Goal: Task Accomplishment & Management: Manage account settings

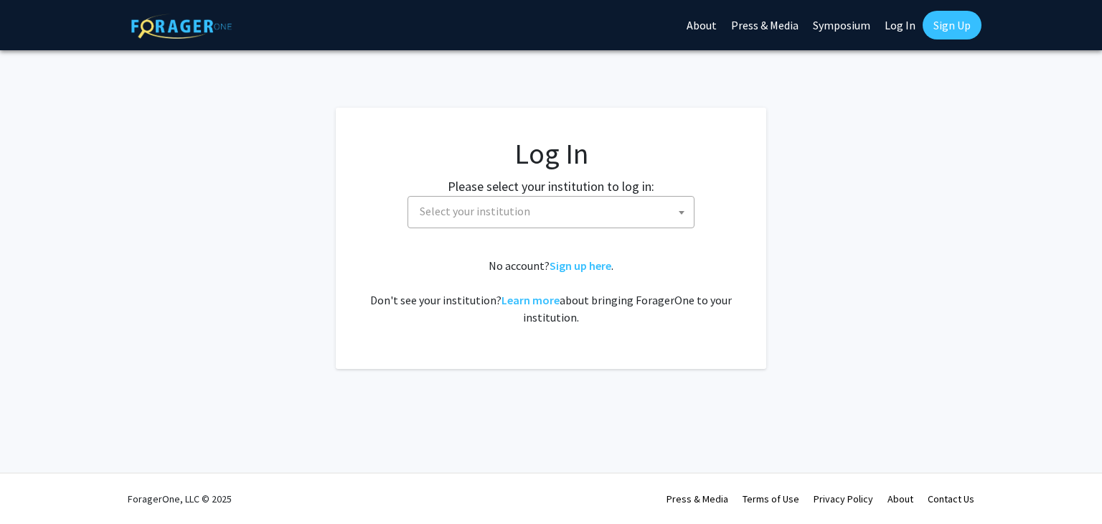
select select
click at [663, 217] on span "Select your institution" at bounding box center [554, 211] width 280 height 29
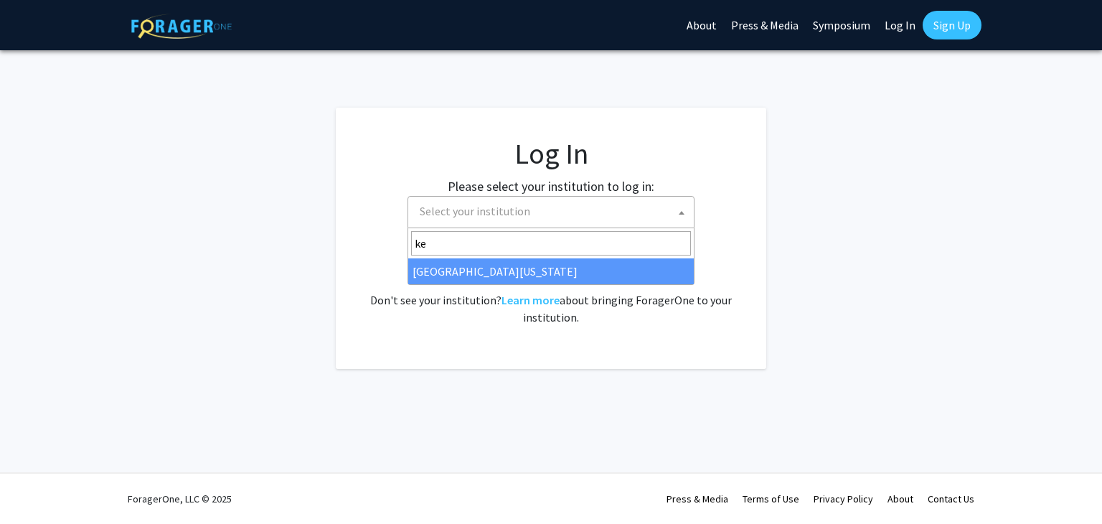
type input "ke"
select select "13"
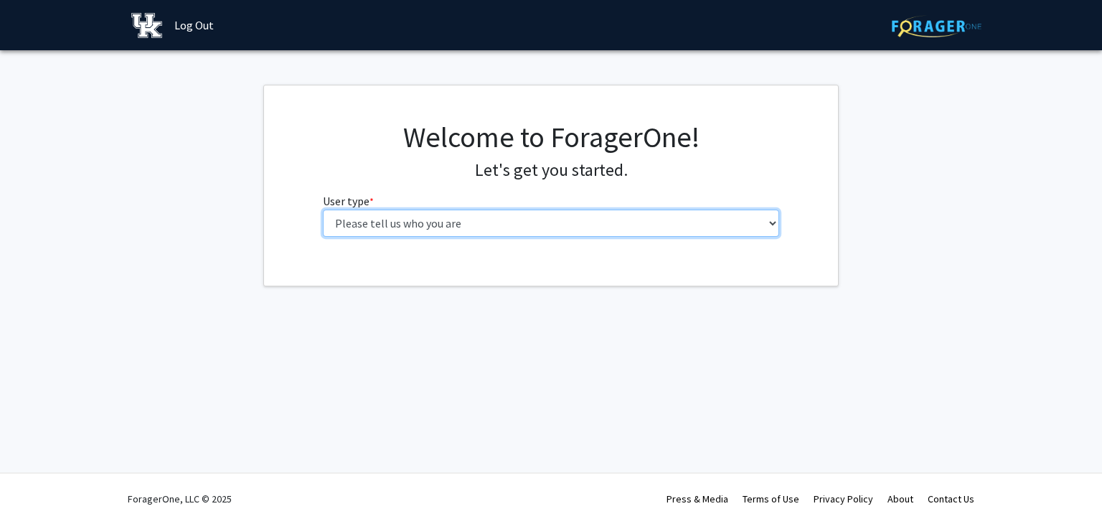
click at [639, 221] on select "Please tell us who you are Undergraduate Student Master's Student Doctoral Cand…" at bounding box center [551, 222] width 457 height 27
select select "1: undergrad"
click at [323, 209] on select "Please tell us who you are Undergraduate Student Master's Student Doctoral Cand…" at bounding box center [551, 222] width 457 height 27
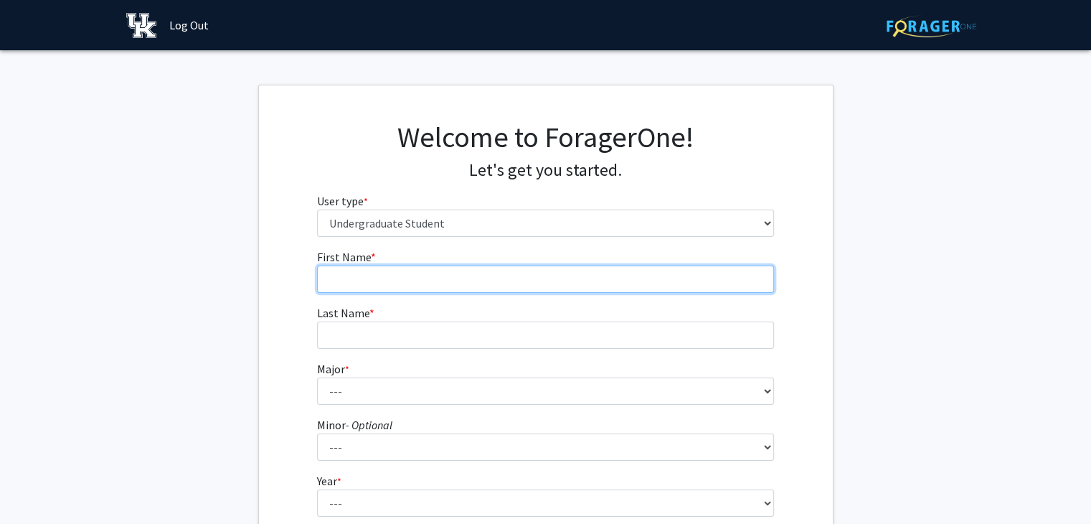
click at [618, 276] on input "First Name * required" at bounding box center [545, 278] width 457 height 27
type input "Merry"
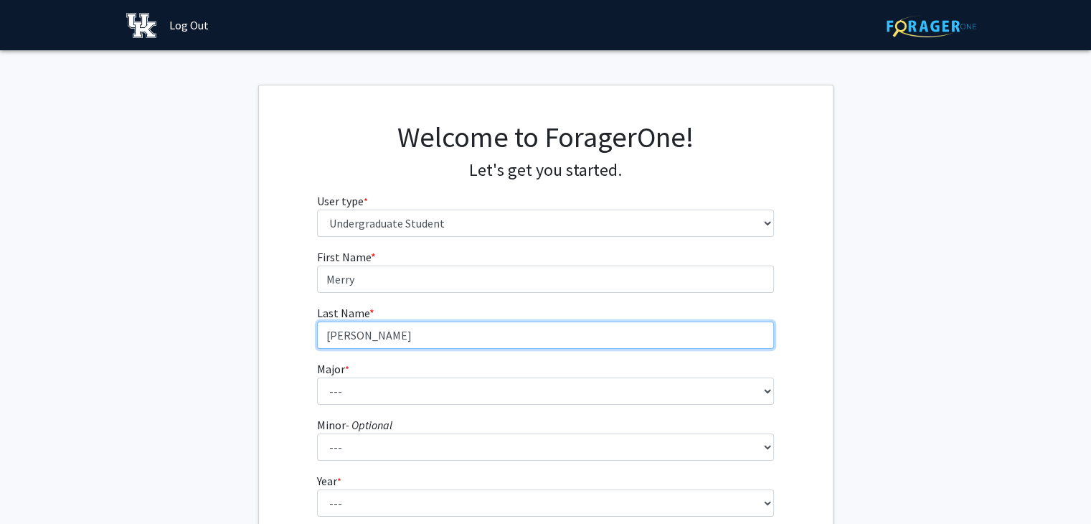
type input "[PERSON_NAME]"
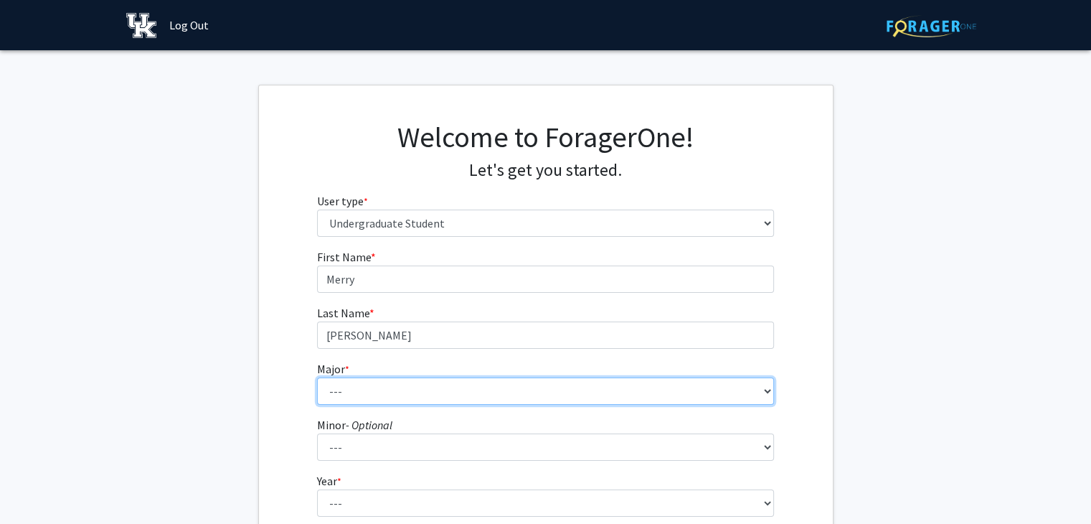
click at [583, 387] on select "--- Accounting Aerospace Engineering African American & Africana Studies Agricu…" at bounding box center [545, 390] width 457 height 27
click at [317, 377] on select "--- Accounting Aerospace Engineering African American & Africana Studies Agricu…" at bounding box center [545, 390] width 457 height 27
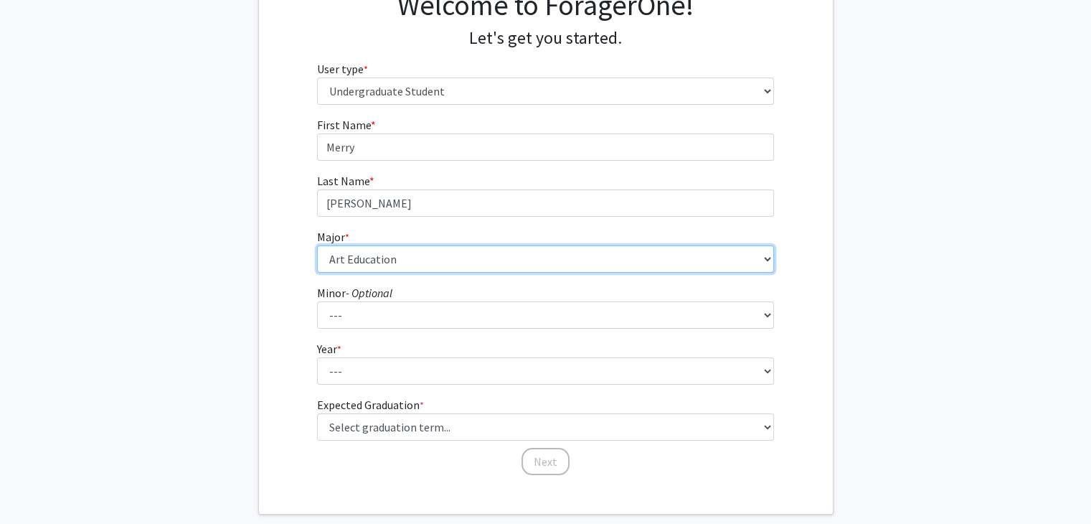
scroll to position [149, 0]
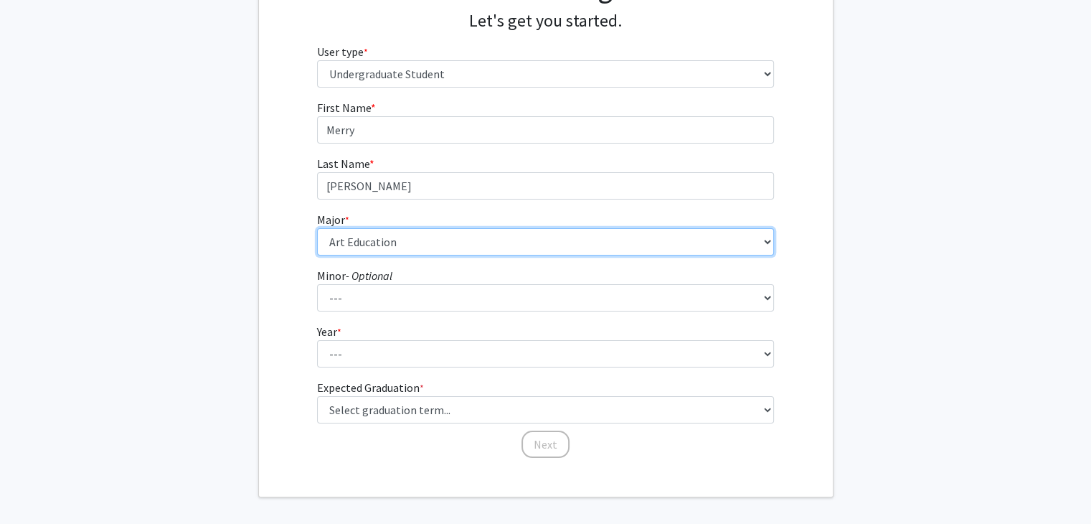
click at [489, 245] on select "--- Accounting Aerospace Engineering African American & Africana Studies Agricu…" at bounding box center [545, 241] width 457 height 27
click at [317, 228] on select "--- Accounting Aerospace Engineering African American & Africana Studies Agricu…" at bounding box center [545, 241] width 457 height 27
click at [425, 232] on select "--- Accounting Aerospace Engineering African American & Africana Studies Agricu…" at bounding box center [545, 241] width 457 height 27
select select "11: 848"
click at [317, 228] on select "--- Accounting Aerospace Engineering African American & Africana Studies Agricu…" at bounding box center [545, 241] width 457 height 27
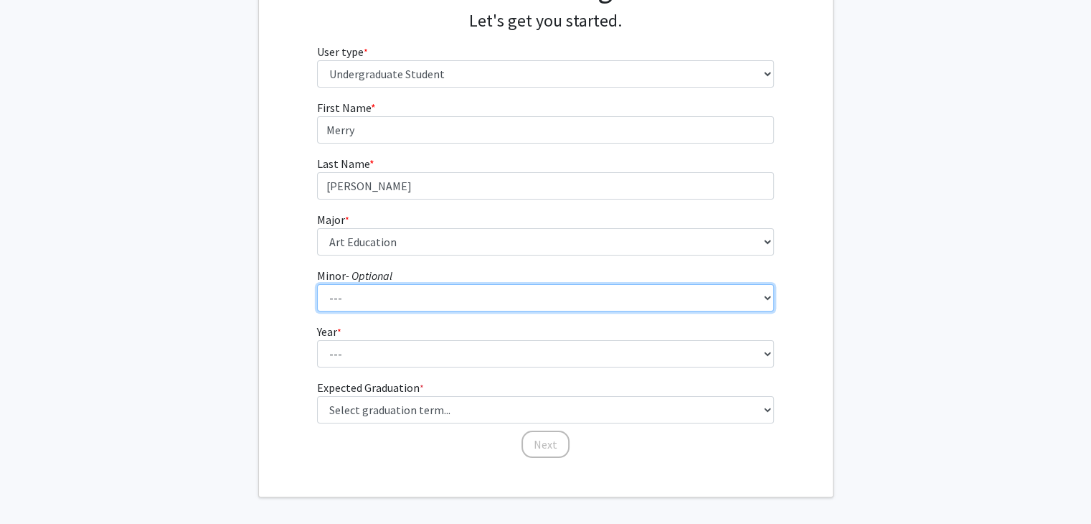
click at [391, 305] on select "--- African American & Africana Studies Agricultural Economics American Studies…" at bounding box center [545, 297] width 457 height 27
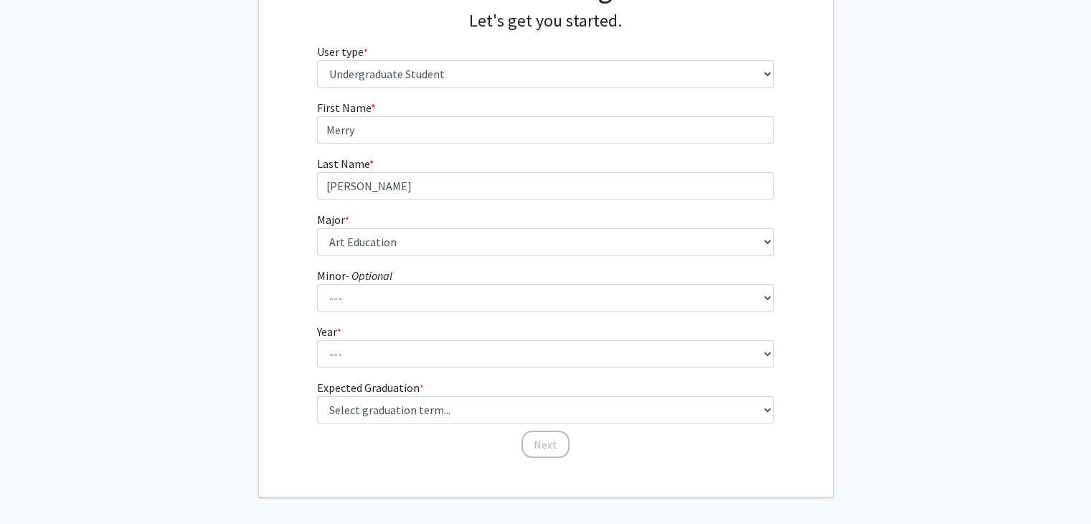
click at [387, 333] on fg-select "Year * required --- First-year Sophomore Junior Senior Postbaccalaureate Certif…" at bounding box center [545, 345] width 457 height 44
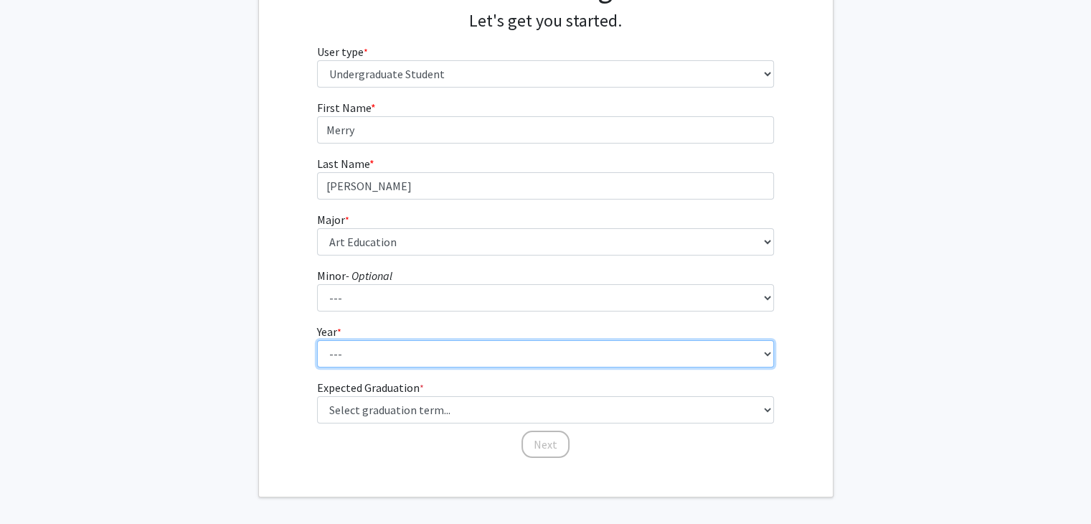
click at [380, 351] on select "--- First-year Sophomore Junior Senior Postbaccalaureate Certificate" at bounding box center [545, 353] width 457 height 27
select select "2: sophomore"
click at [317, 340] on select "--- First-year Sophomore Junior Senior Postbaccalaureate Certificate" at bounding box center [545, 353] width 457 height 27
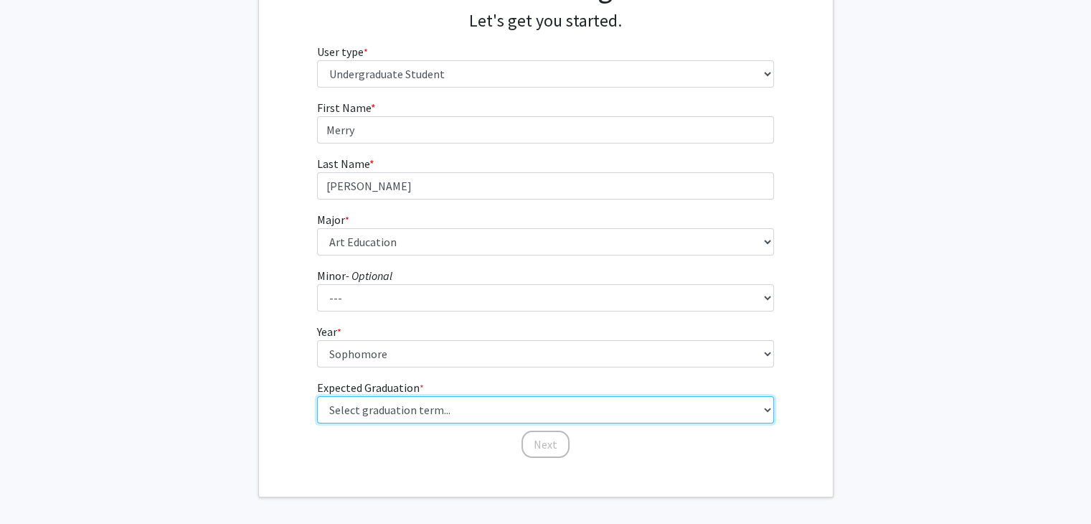
click at [376, 420] on select "Select graduation term... Spring 2025 Summer 2025 Fall 2025 Winter 2025 Spring …" at bounding box center [545, 409] width 457 height 27
select select "13: spring_2028"
click at [317, 396] on select "Select graduation term... Spring 2025 Summer 2025 Fall 2025 Winter 2025 Spring …" at bounding box center [545, 409] width 457 height 27
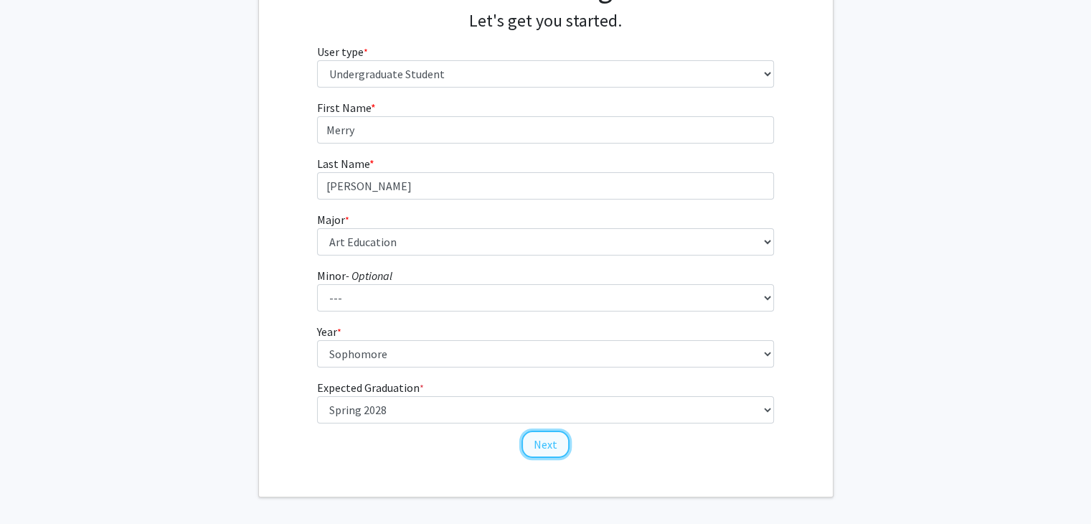
click at [544, 438] on button "Next" at bounding box center [546, 443] width 48 height 27
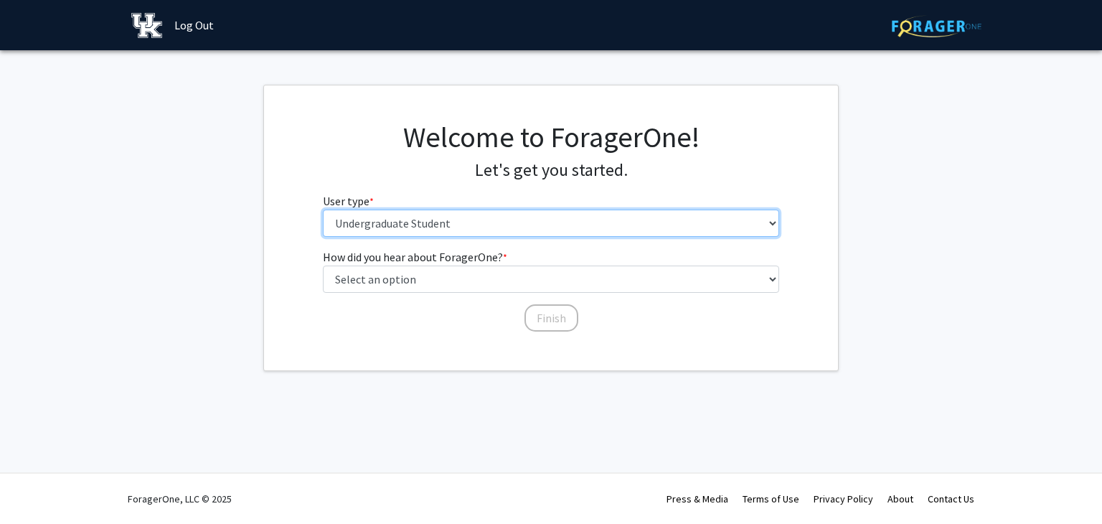
click at [442, 221] on select "Please tell us who you are Undergraduate Student Master's Student Doctoral Cand…" at bounding box center [551, 222] width 457 height 27
click at [323, 209] on select "Please tell us who you are Undergraduate Student Master's Student Doctoral Cand…" at bounding box center [551, 222] width 457 height 27
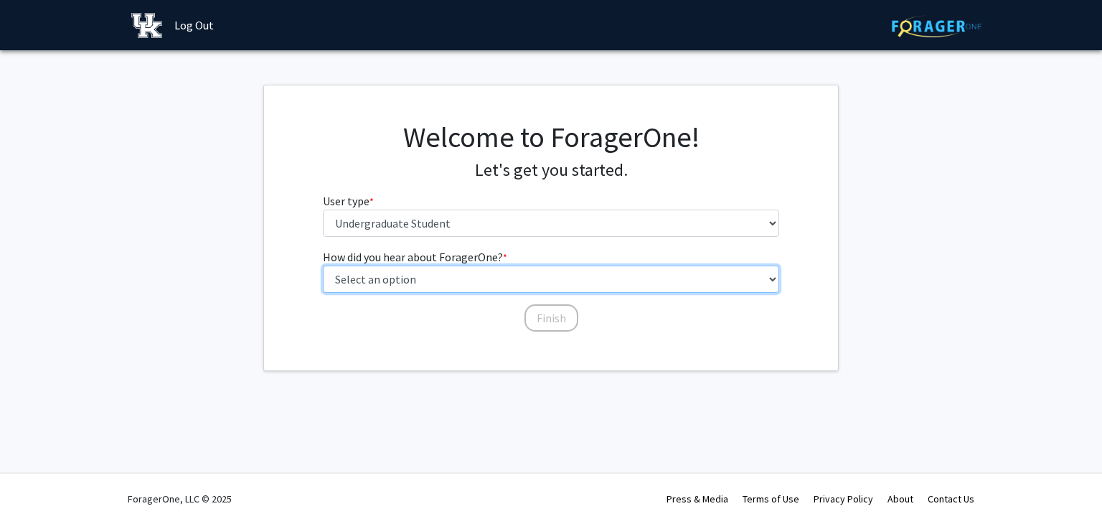
click at [436, 272] on select "Select an option Peer/student recommendation Faculty/staff recommendation Unive…" at bounding box center [551, 278] width 457 height 27
select select "5: other"
click at [323, 265] on select "Select an option Peer/student recommendation Faculty/staff recommendation Unive…" at bounding box center [551, 278] width 457 height 27
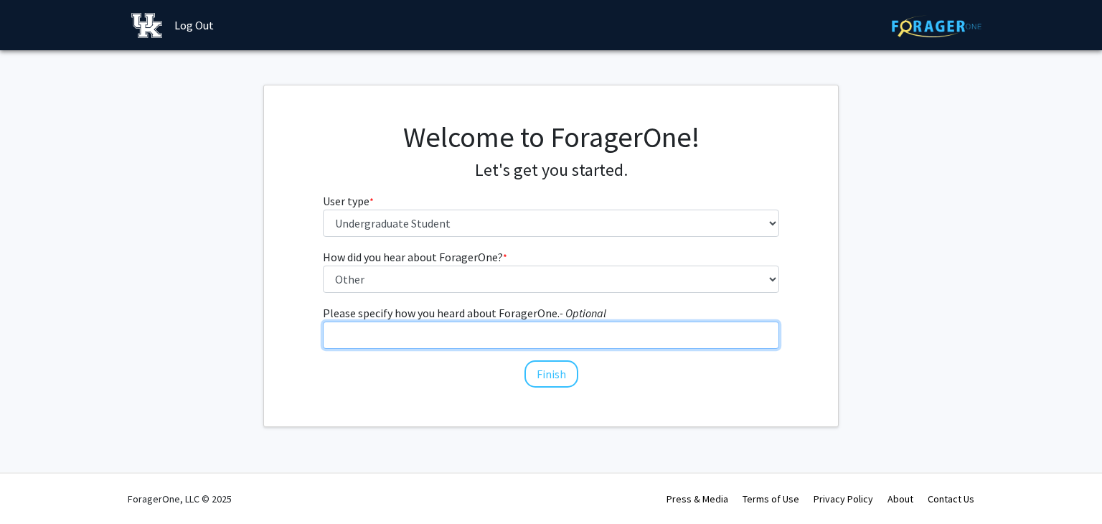
click at [461, 329] on input "Please specify how you heard about ForagerOne. - Optional" at bounding box center [551, 334] width 457 height 27
click at [461, 329] on input "Looking to submit a researcgh proposal and having a for" at bounding box center [551, 334] width 457 height 27
drag, startPoint x: 461, startPoint y: 329, endPoint x: 616, endPoint y: 353, distance: 156.9
click at [616, 353] on div "How did you hear about ForagerOne? * required Select an option Peer/student rec…" at bounding box center [551, 311] width 457 height 126
click at [611, 339] on input "Looking to submit a research proposal and having a for" at bounding box center [551, 334] width 457 height 27
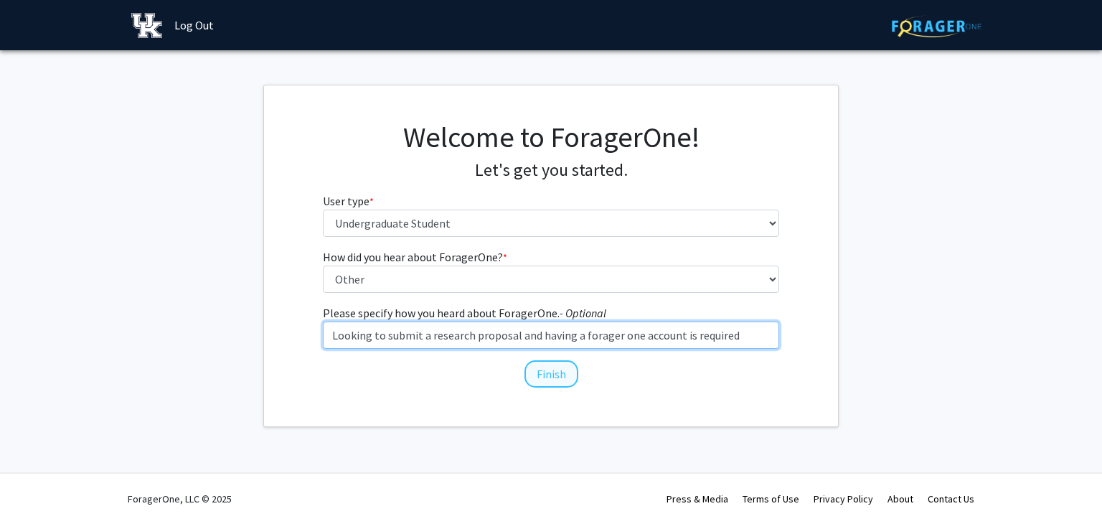
type input "Looking to submit a research proposal and having a forager one account is requi…"
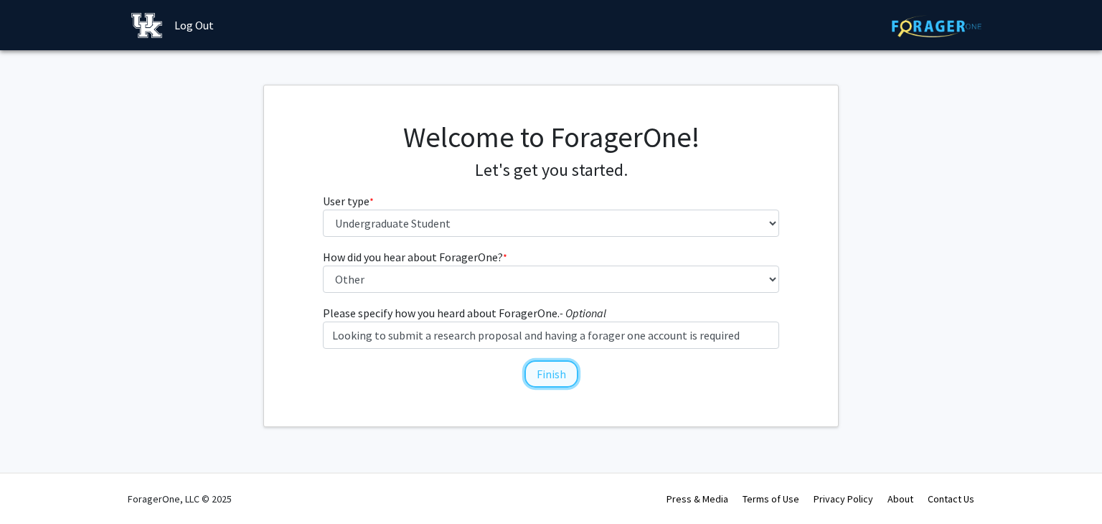
click at [568, 380] on button "Finish" at bounding box center [551, 373] width 54 height 27
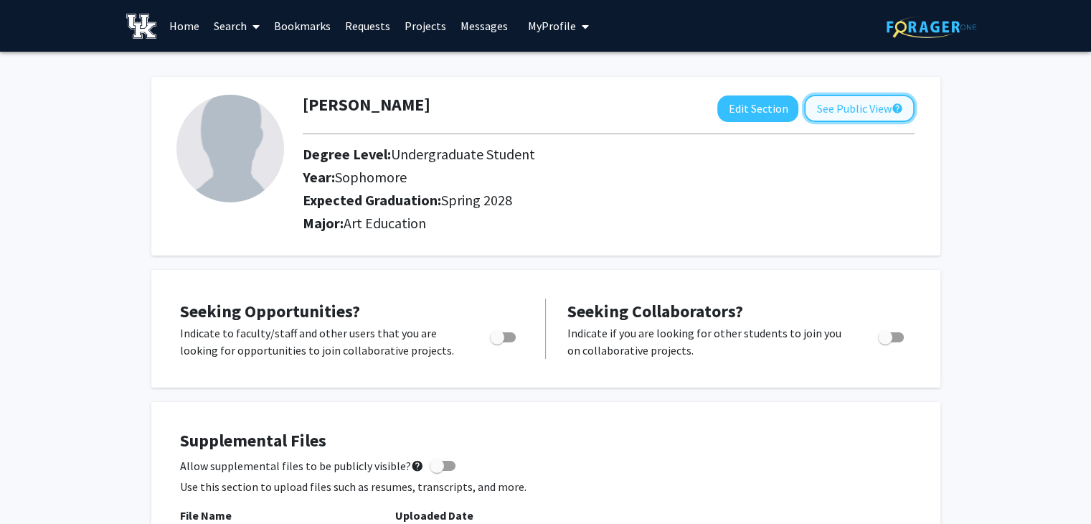
click at [823, 108] on button "See Public View help" at bounding box center [859, 108] width 110 height 27
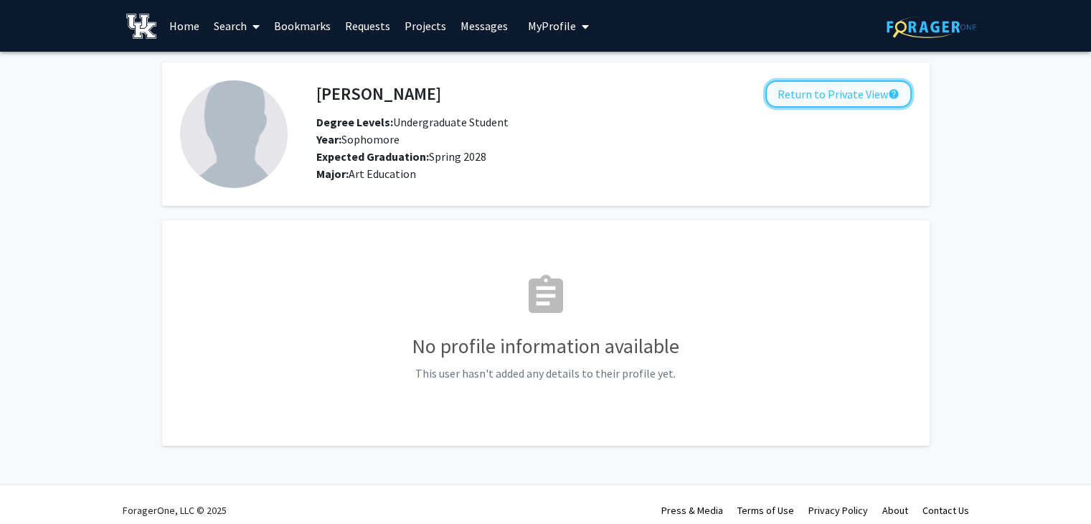
click at [880, 101] on button "Return to Private View help" at bounding box center [838, 93] width 146 height 27
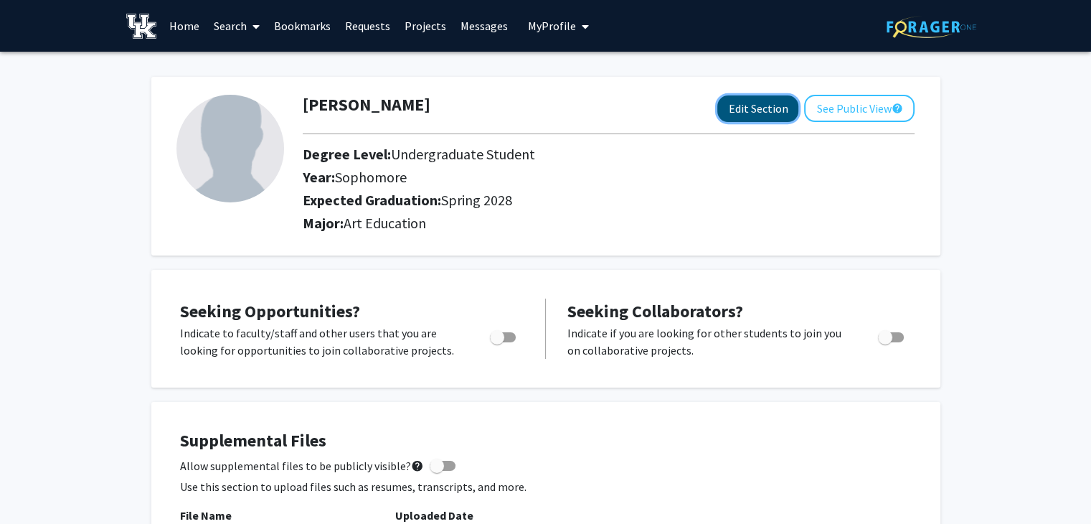
click at [758, 116] on button "Edit Section" at bounding box center [757, 108] width 81 height 27
select select "sophomore"
select select "41: spring_2028"
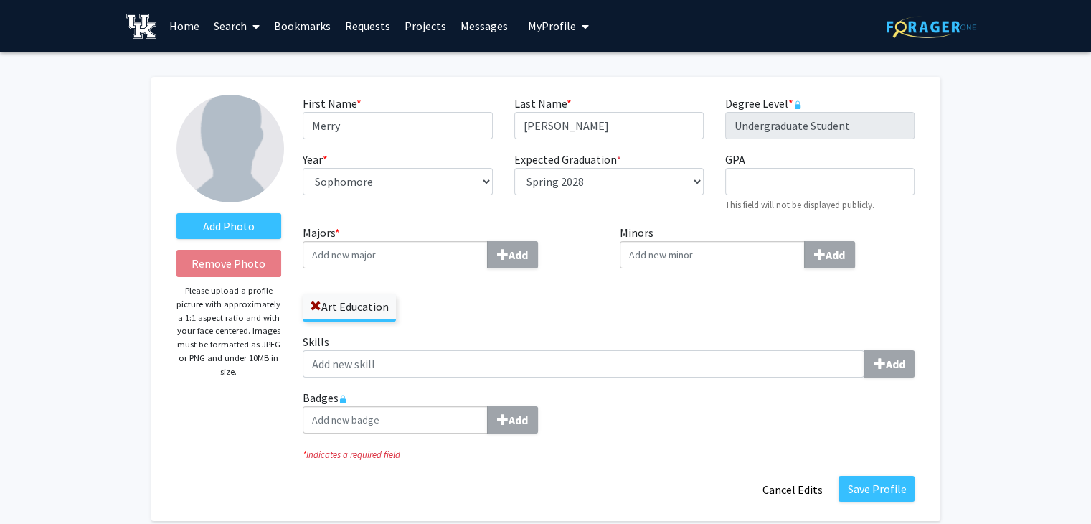
click at [416, 261] on input "Majors * Add" at bounding box center [395, 254] width 185 height 27
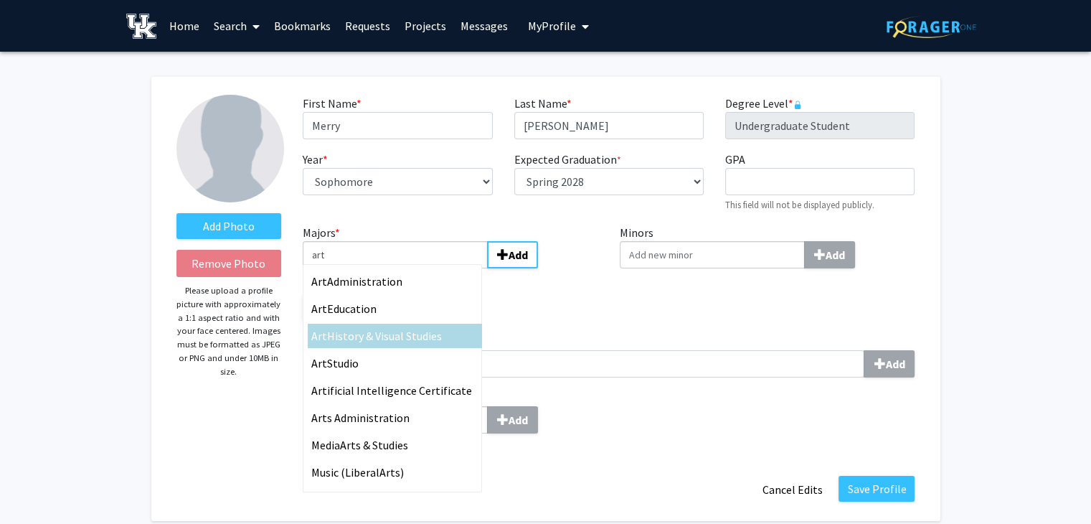
type input "art"
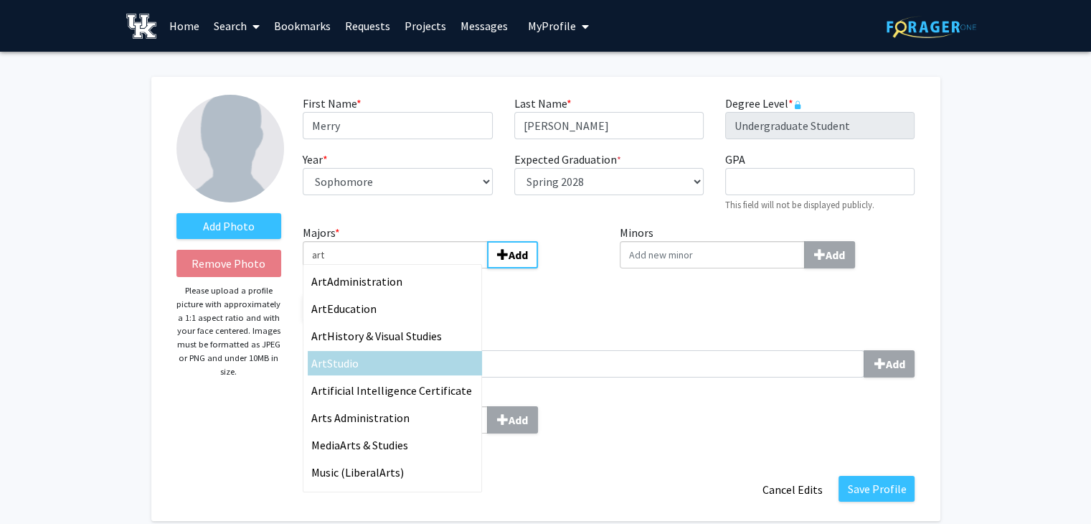
click at [367, 358] on div "Art Studio" at bounding box center [394, 362] width 167 height 17
click at [367, 268] on input "art" at bounding box center [395, 254] width 185 height 27
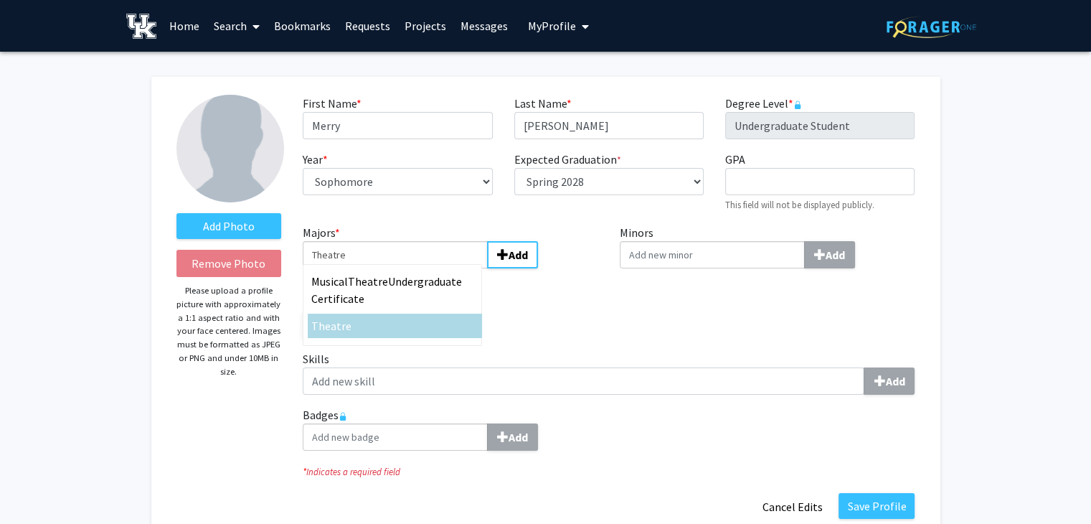
type input "Theatre"
click at [402, 325] on div "Theatre" at bounding box center [394, 325] width 167 height 17
click at [402, 268] on input "Theatre" at bounding box center [395, 254] width 185 height 27
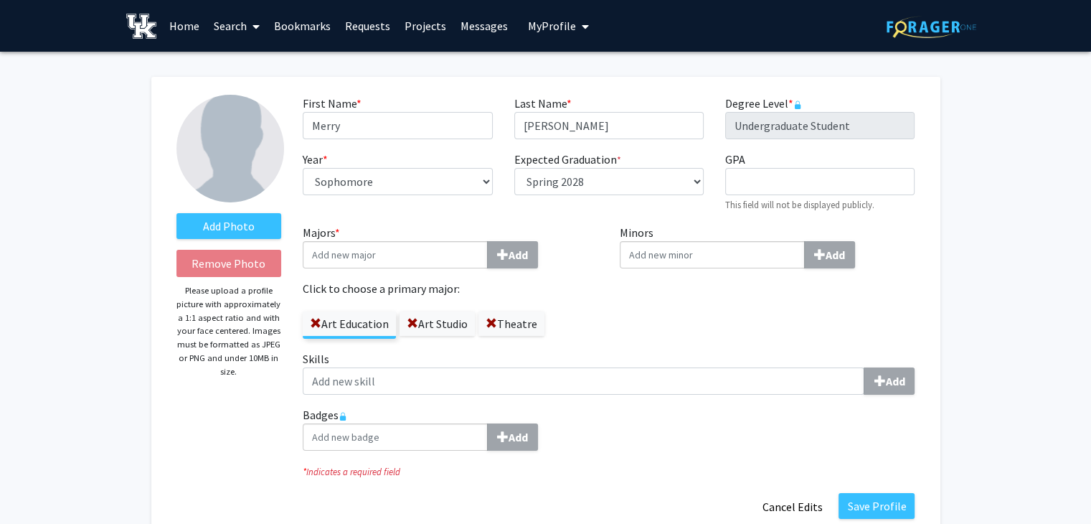
click at [629, 340] on div "Minors Add" at bounding box center [767, 287] width 317 height 126
click at [267, 227] on label "Add Photo" at bounding box center [228, 226] width 105 height 26
click at [0, 0] on input "Add Photo" at bounding box center [0, 0] width 0 height 0
click at [222, 227] on label "Add Photo" at bounding box center [228, 226] width 105 height 26
click at [0, 0] on input "Add Photo" at bounding box center [0, 0] width 0 height 0
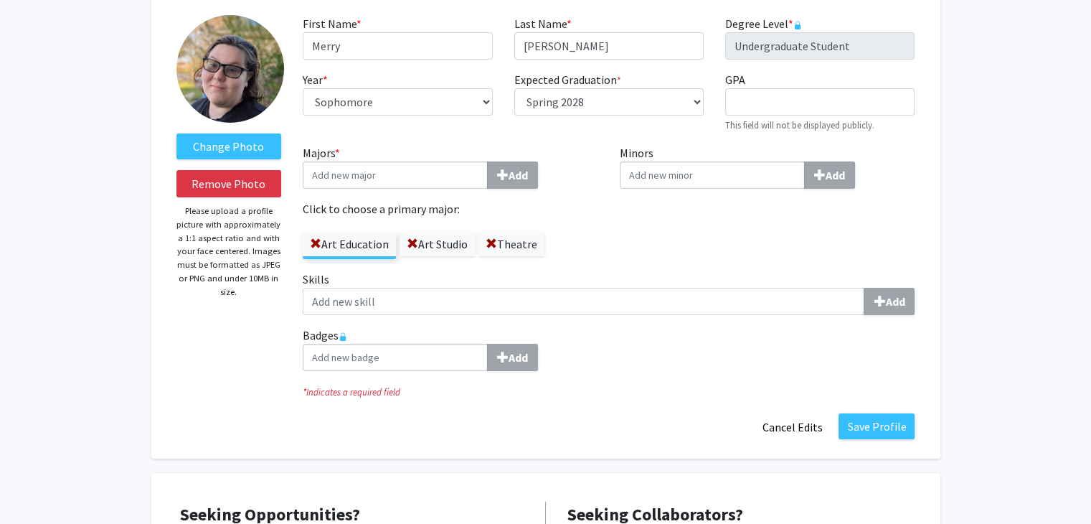
scroll to position [80, 0]
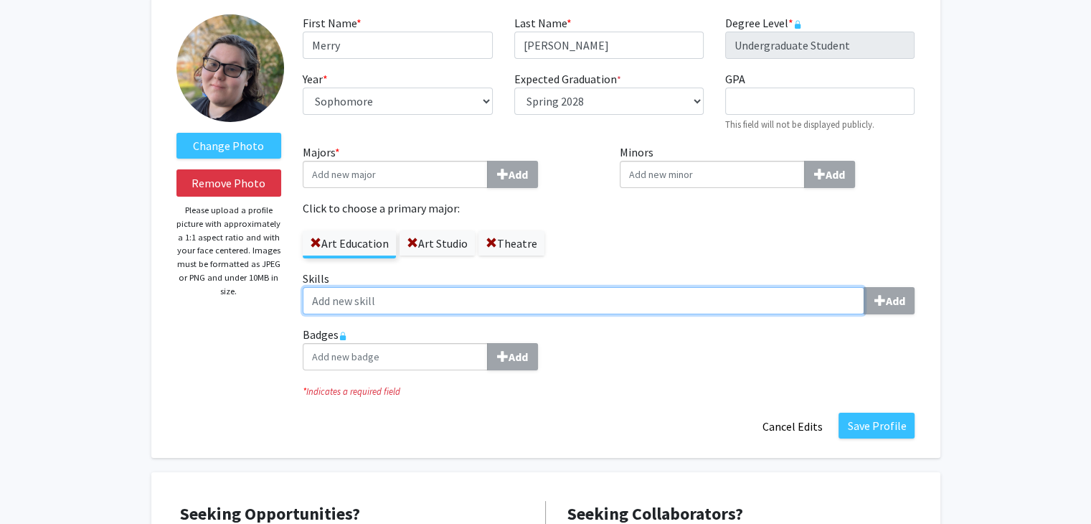
click at [763, 291] on input "Skills Add" at bounding box center [584, 300] width 562 height 27
click at [767, 301] on input "Skills Add" at bounding box center [584, 300] width 562 height 27
type input "Photoshop"
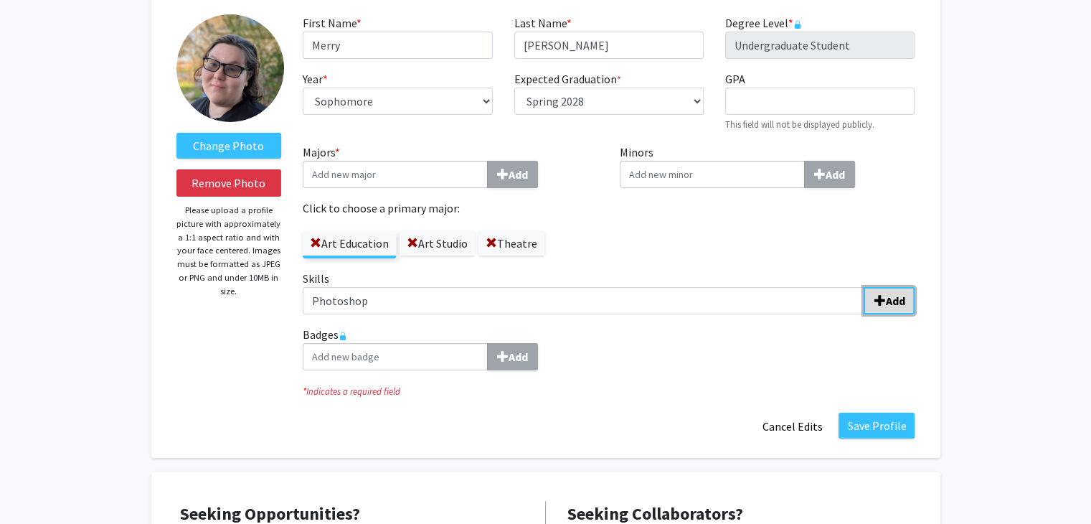
click at [874, 298] on span "submit" at bounding box center [879, 300] width 11 height 11
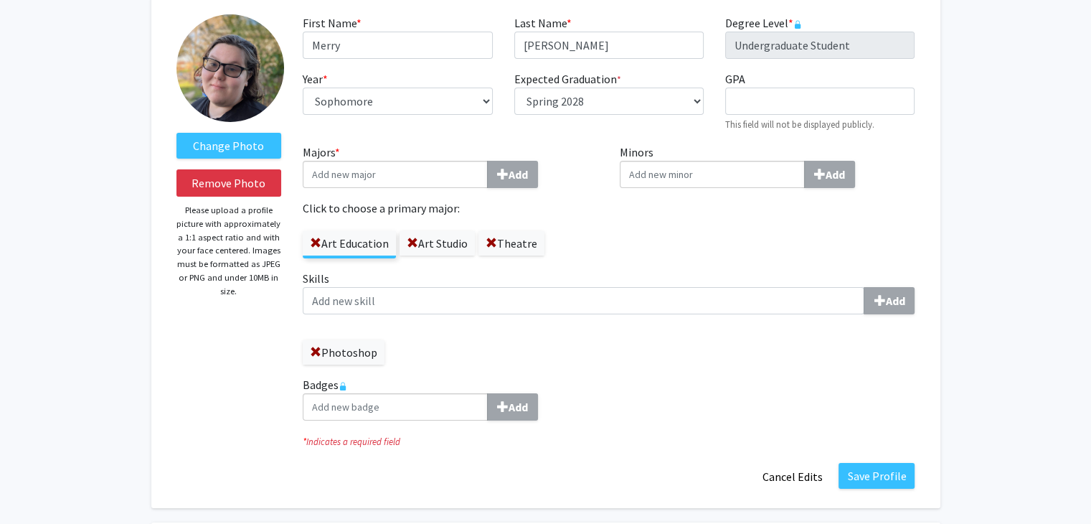
click at [730, 289] on div "Add" at bounding box center [609, 300] width 612 height 27
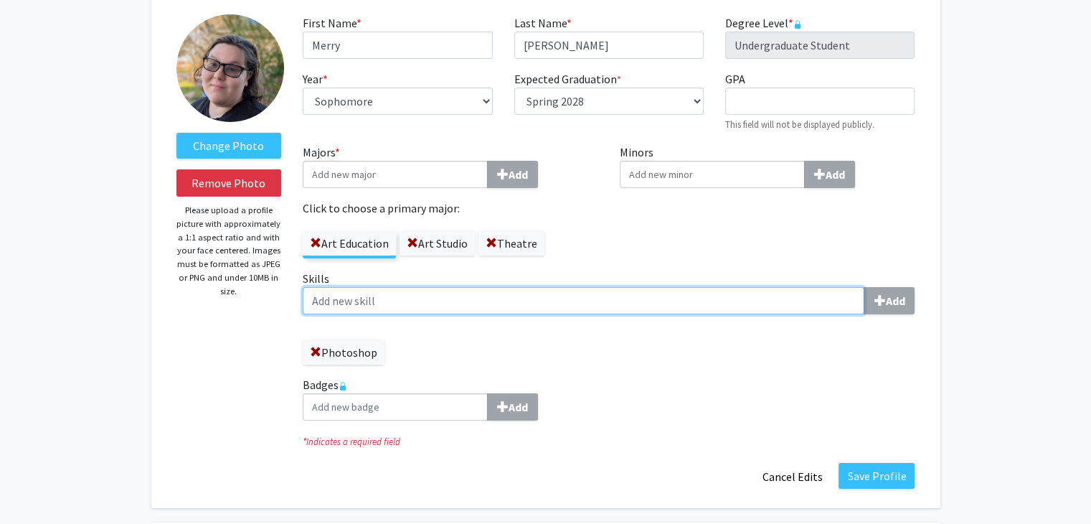
click at [730, 289] on input "Skills Add" at bounding box center [584, 300] width 562 height 27
type input "T"
drag, startPoint x: 730, startPoint y: 289, endPoint x: 423, endPoint y: 293, distance: 307.1
click at [423, 293] on input "Typing Proficiency" at bounding box center [584, 300] width 562 height 27
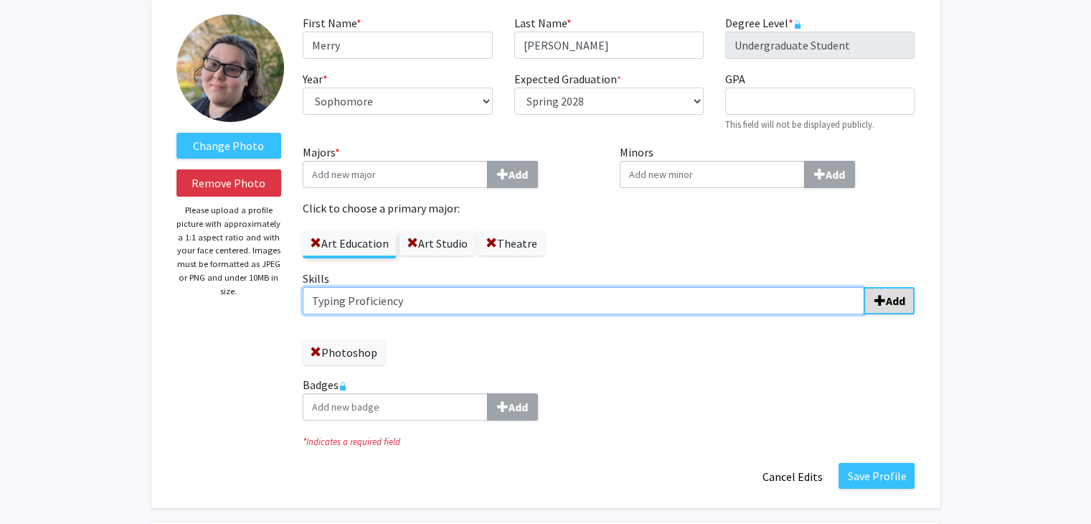
drag, startPoint x: 423, startPoint y: 293, endPoint x: 870, endPoint y: 291, distance: 447.7
click at [870, 291] on div "Typing Proficiency Add" at bounding box center [609, 300] width 612 height 27
click at [864, 291] on input "Typing Proficiency" at bounding box center [584, 300] width 562 height 27
type input "Typing Proficiency"
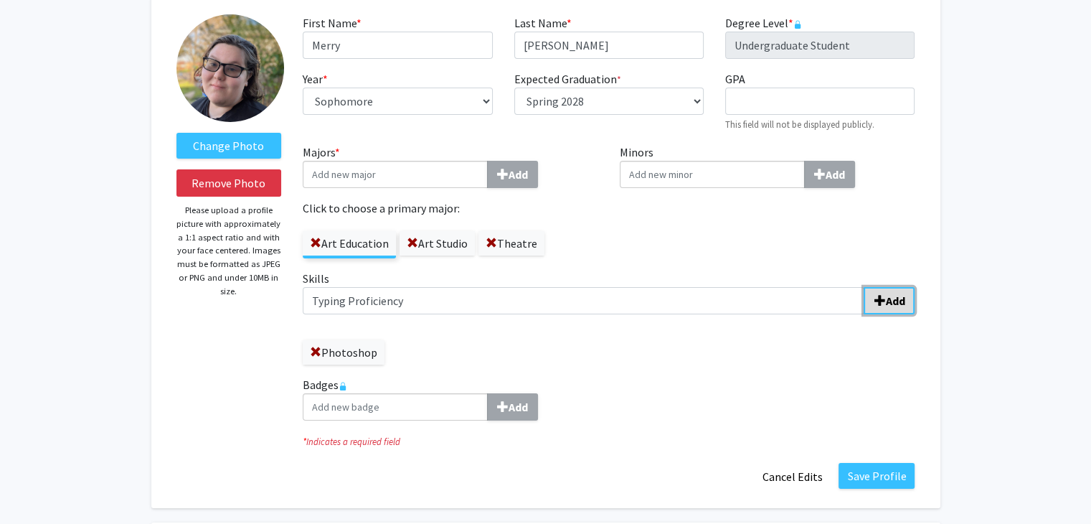
click at [870, 291] on button "Add" at bounding box center [889, 300] width 51 height 27
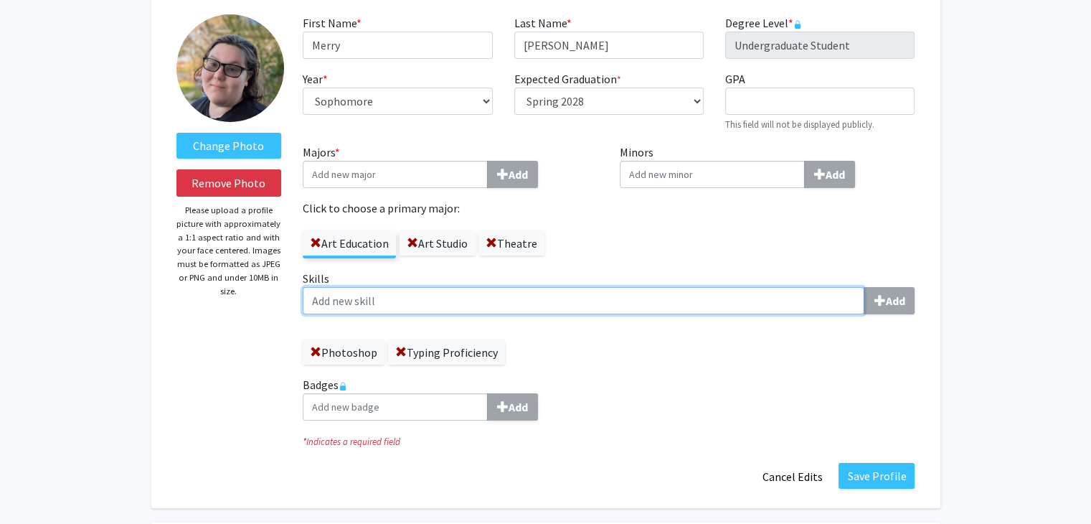
click at [717, 295] on input "Skills Add" at bounding box center [584, 300] width 562 height 27
type input "After Effects"
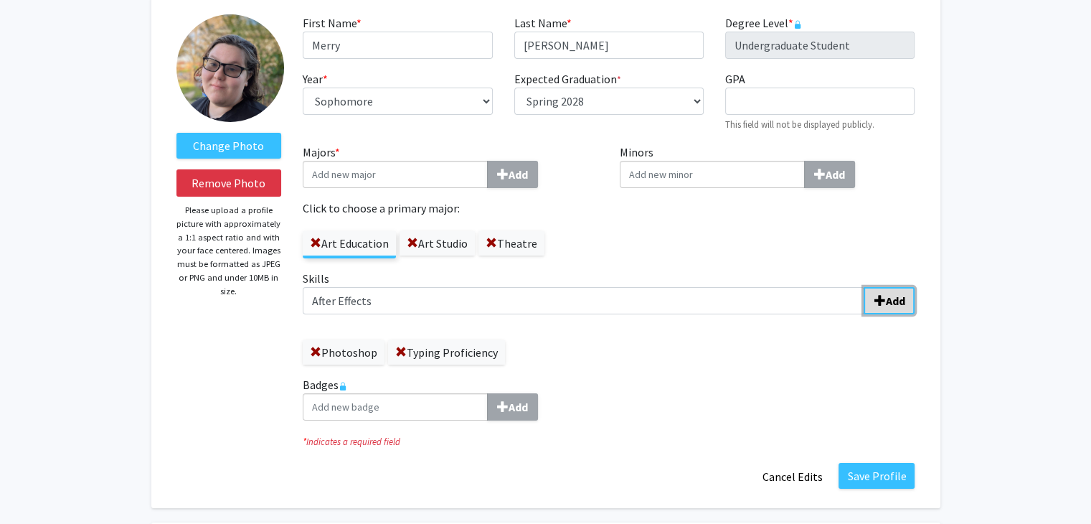
click at [903, 297] on b "Add" at bounding box center [894, 300] width 19 height 14
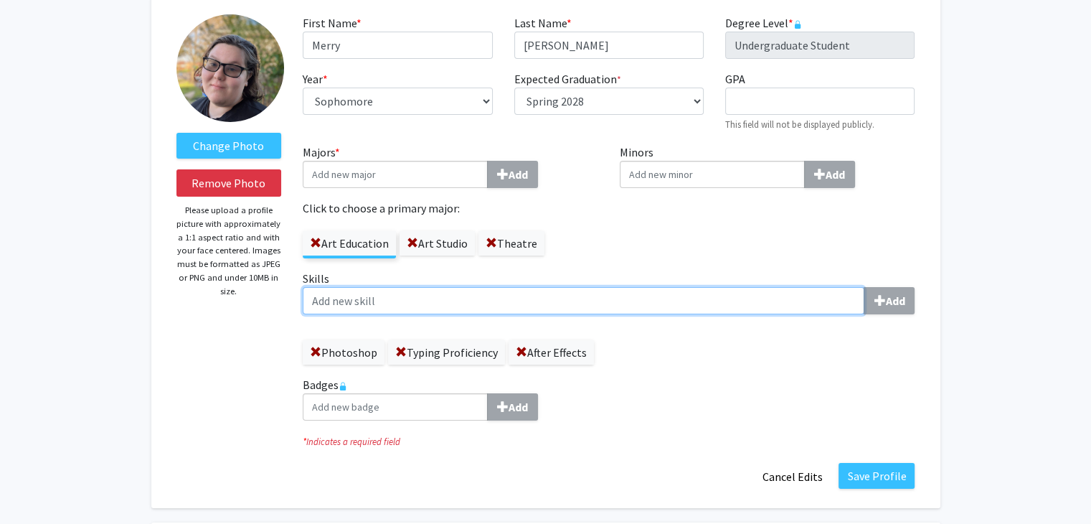
click at [809, 311] on input "Skills Add" at bounding box center [584, 300] width 562 height 27
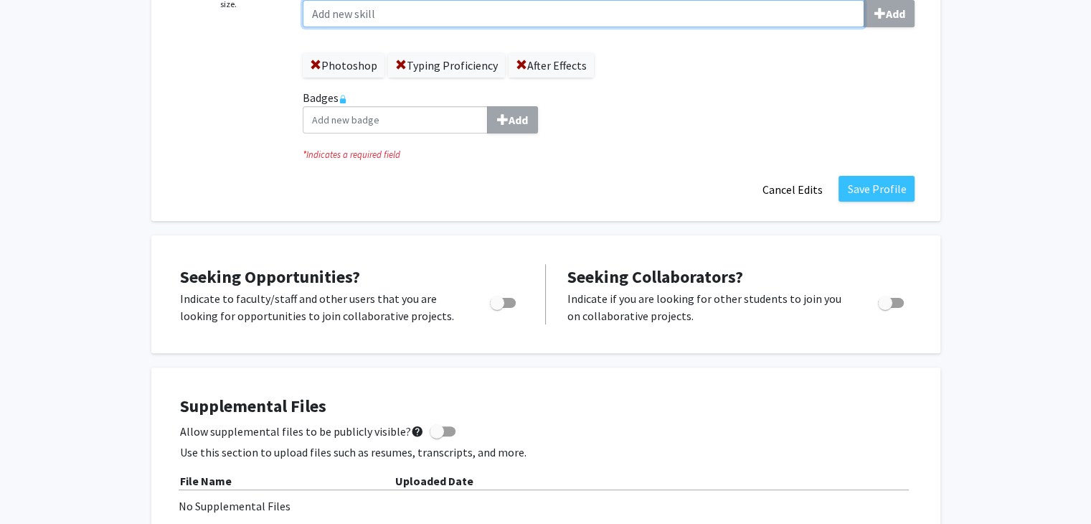
scroll to position [298, 0]
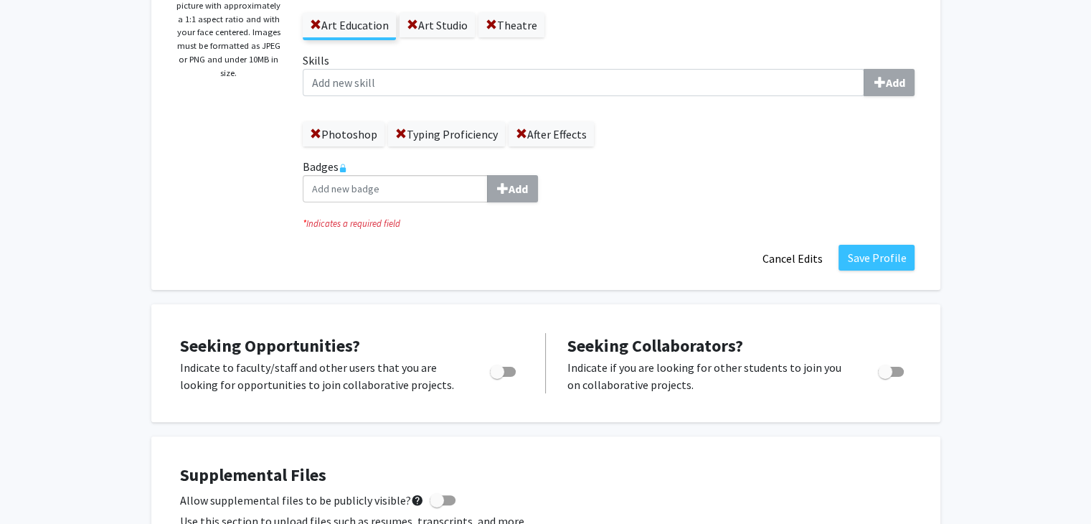
click at [344, 167] on label "Badges Add" at bounding box center [609, 180] width 612 height 44
drag, startPoint x: 344, startPoint y: 167, endPoint x: 885, endPoint y: 256, distance: 548.2
click at [885, 256] on fg-title-edit "First Name * required Merry Last Name * required [PERSON_NAME] Degree Level * r…" at bounding box center [609, 34] width 612 height 476
click at [885, 256] on button "Save Profile" at bounding box center [877, 258] width 76 height 26
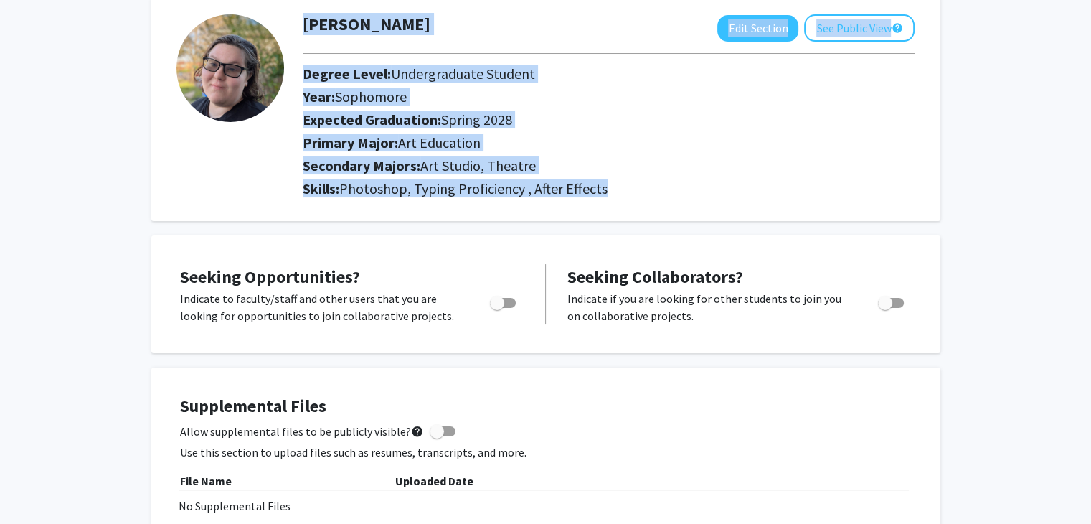
scroll to position [80, 0]
click at [497, 302] on span "Toggle" at bounding box center [497, 303] width 14 height 14
click at [497, 308] on input "Are you actively seeking opportunities?" at bounding box center [496, 308] width 1 height 1
checkbox input "true"
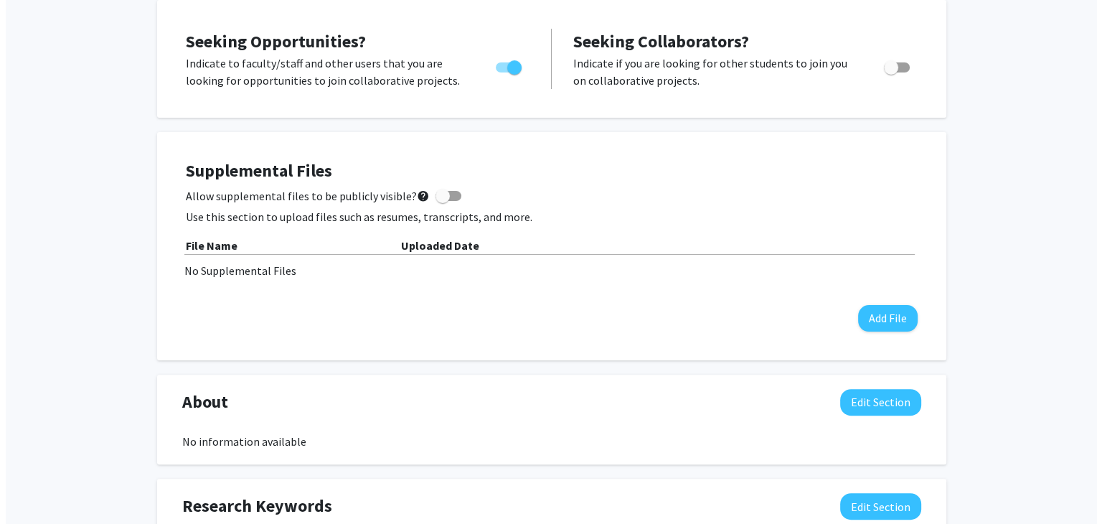
scroll to position [316, 0]
click at [430, 201] on span at bounding box center [437, 196] width 14 height 14
click at [436, 201] on input "Allow supplemental files to be publicly visible? help" at bounding box center [436, 201] width 1 height 1
checkbox input "true"
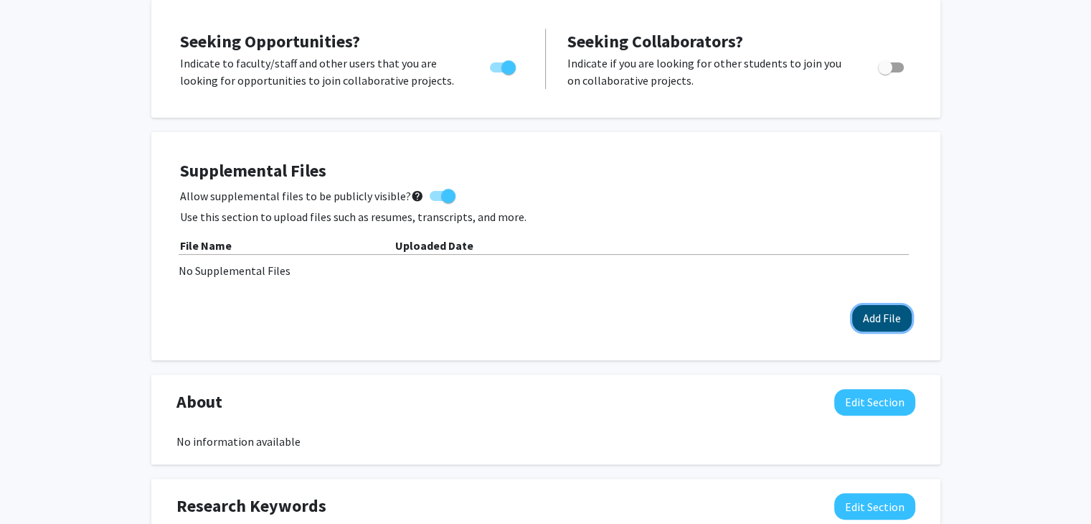
click at [895, 319] on button "Add File" at bounding box center [882, 318] width 60 height 27
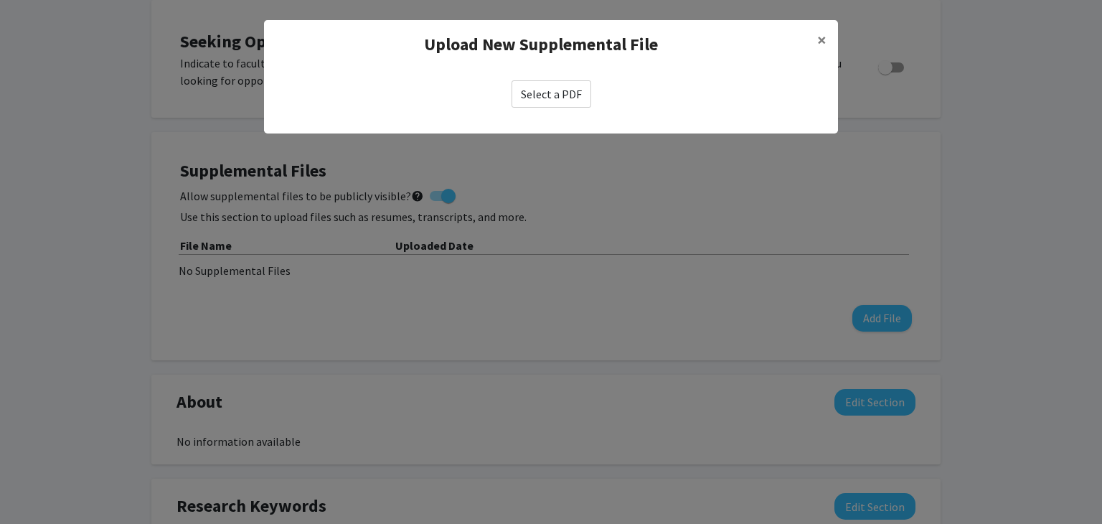
click at [567, 97] on label "Select a PDF" at bounding box center [552, 93] width 80 height 27
click at [0, 0] on input "Select a PDF" at bounding box center [0, 0] width 0 height 0
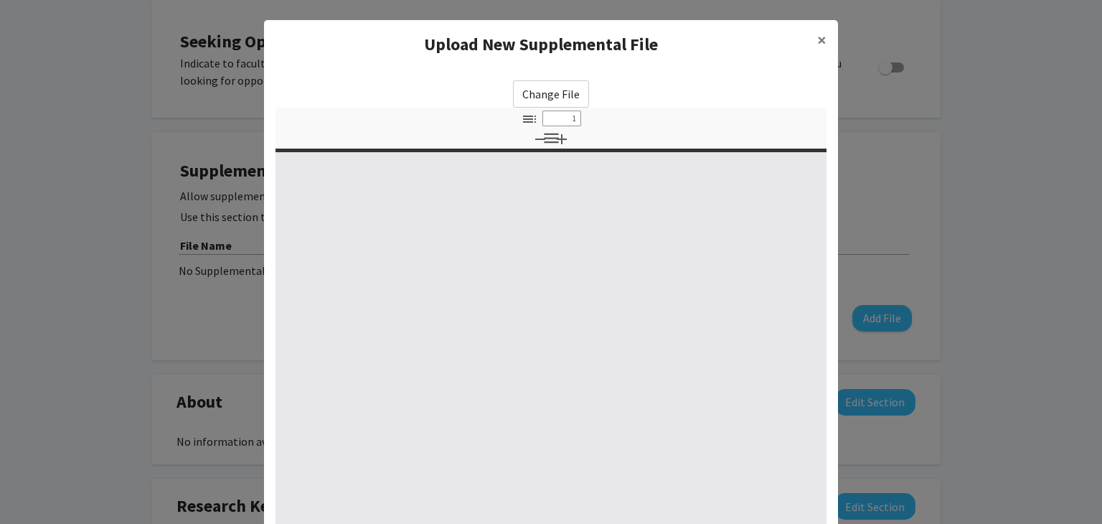
select select "custom"
type input "0"
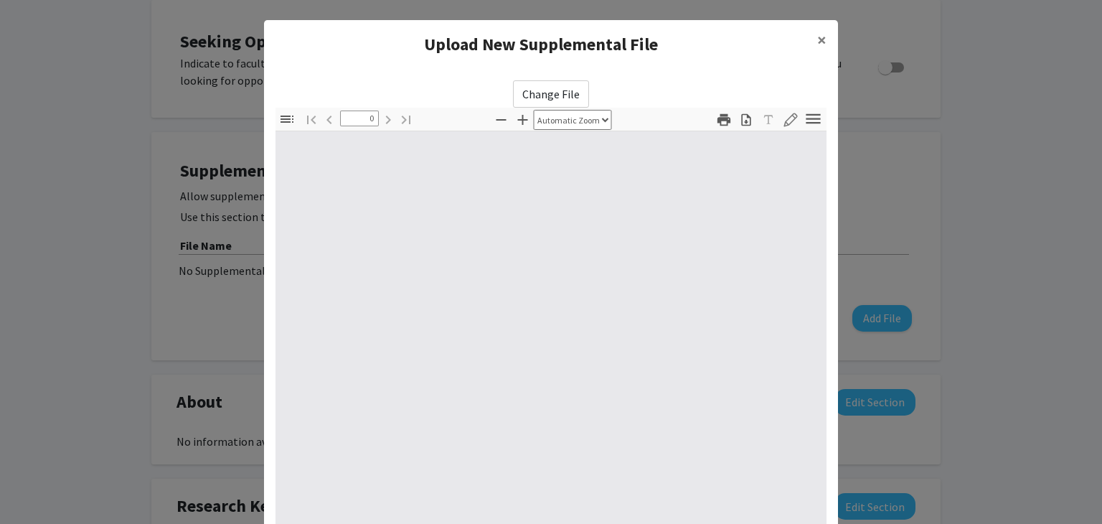
select select "custom"
type input "1"
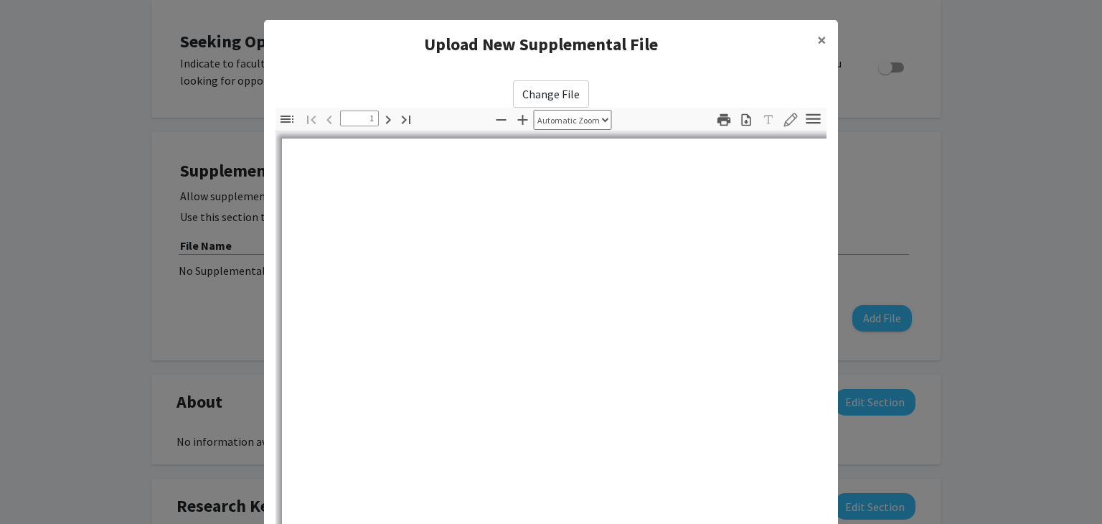
select select "auto"
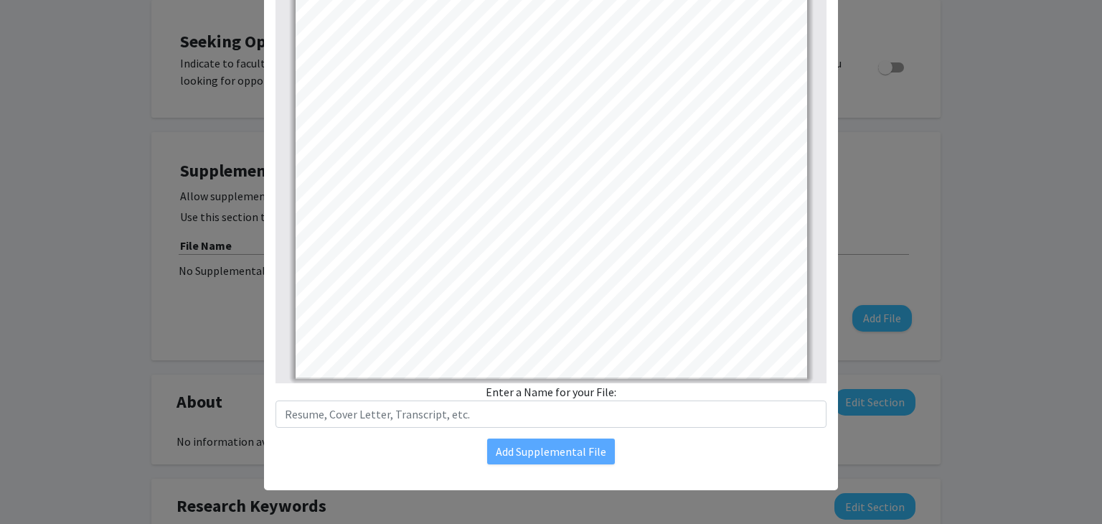
scroll to position [161, 0]
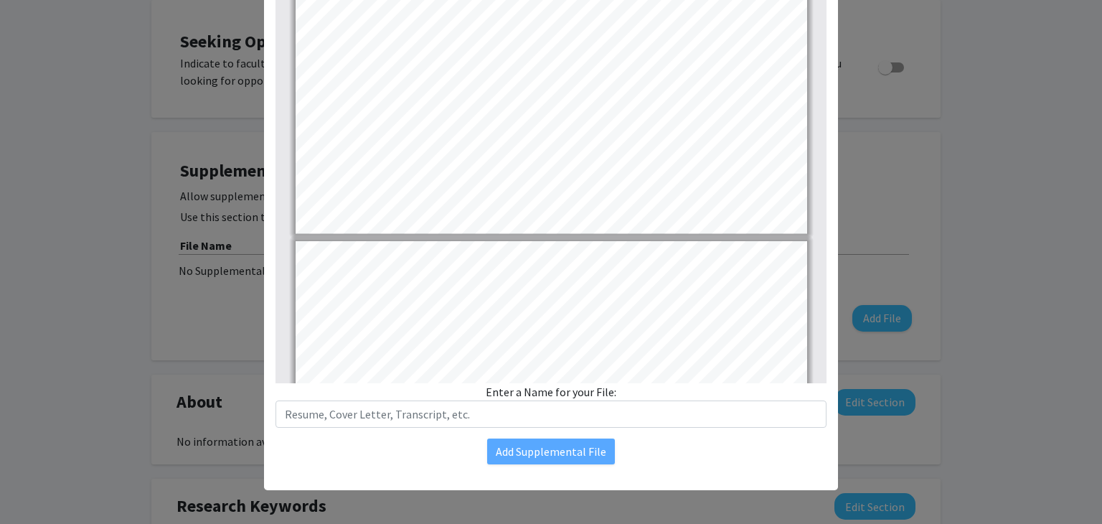
type input "1"
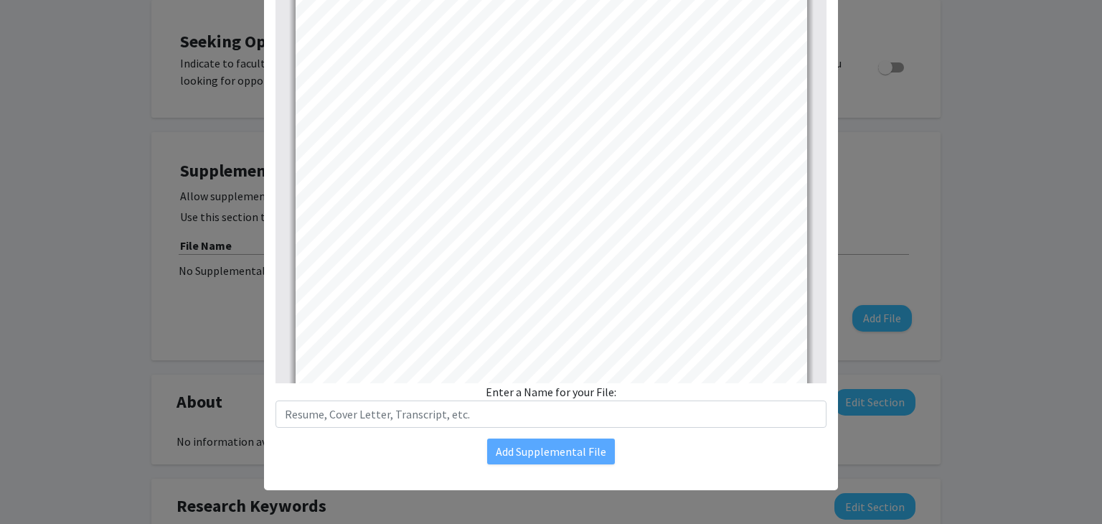
scroll to position [0, 0]
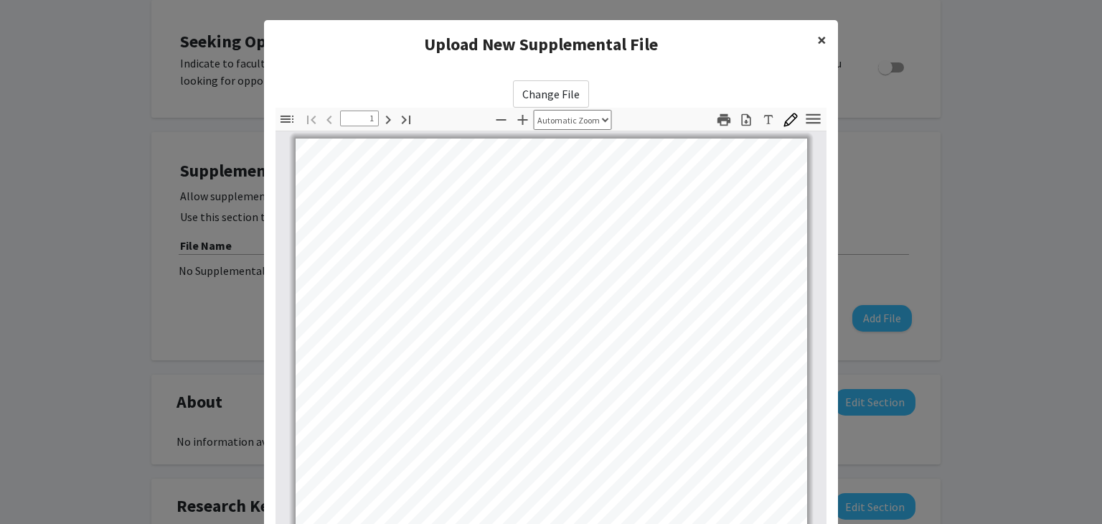
click at [817, 37] on span "×" at bounding box center [821, 40] width 9 height 22
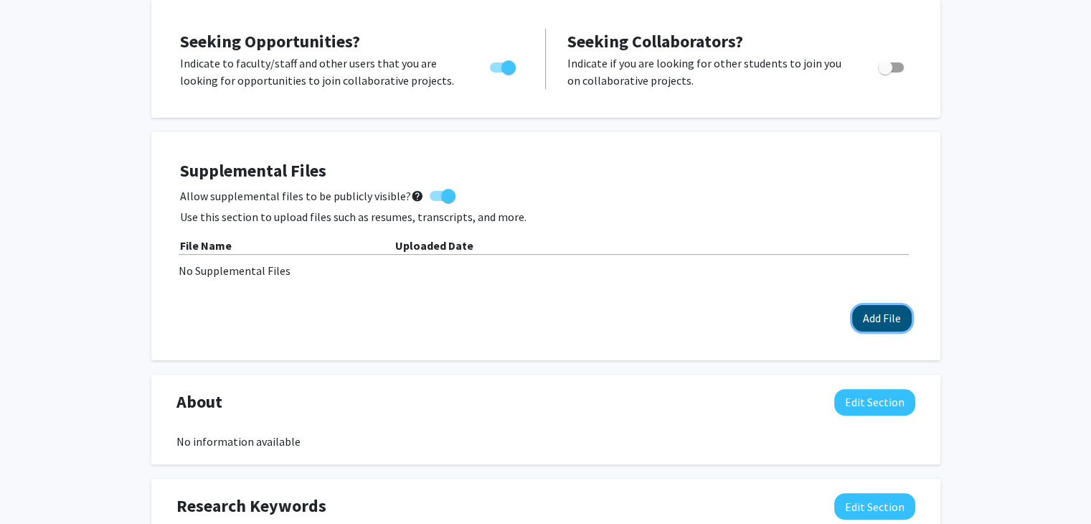
click at [901, 316] on button "Add File" at bounding box center [882, 318] width 60 height 27
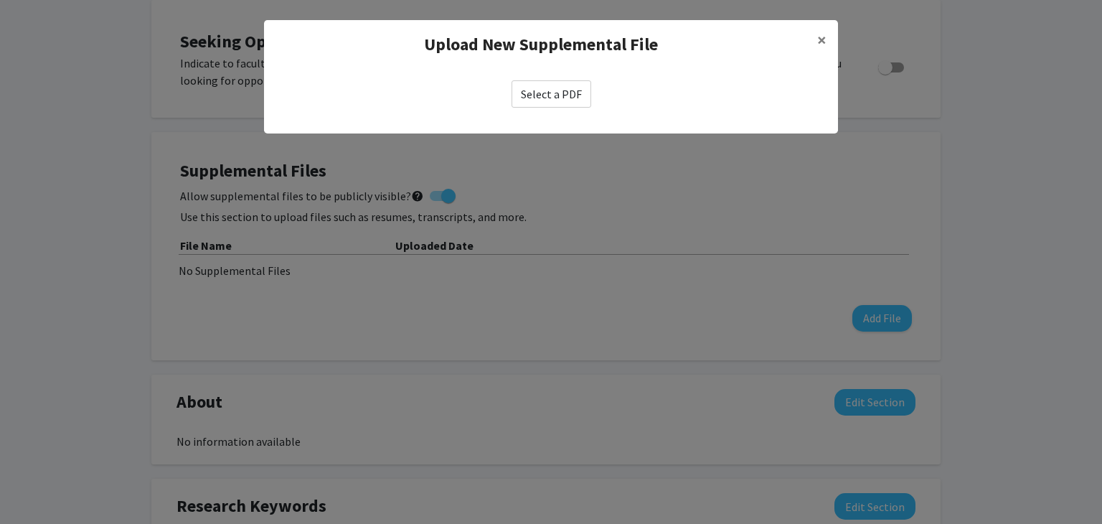
click at [546, 104] on label "Select a PDF" at bounding box center [552, 93] width 80 height 27
click at [0, 0] on input "Select a PDF" at bounding box center [0, 0] width 0 height 0
select select "custom"
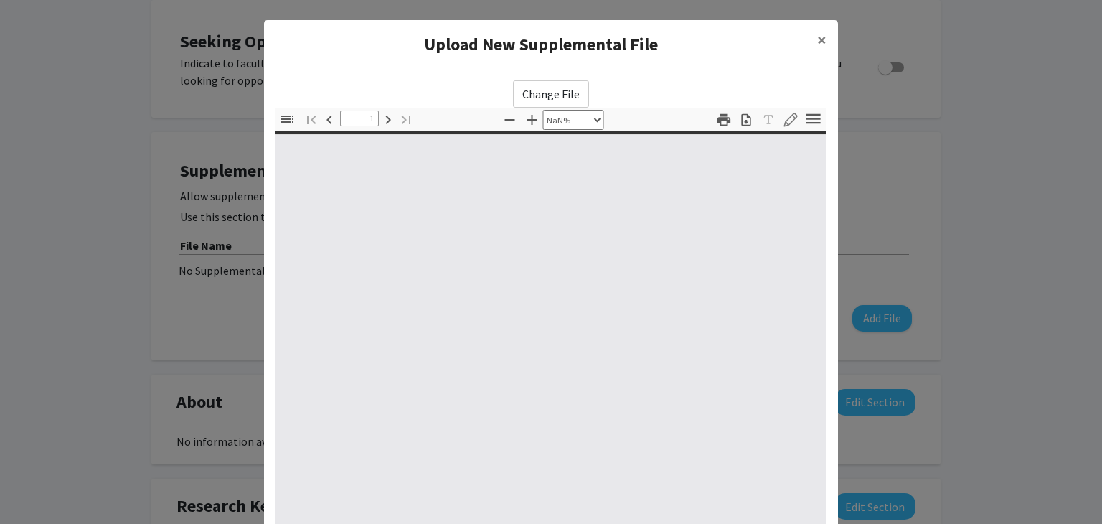
type input "0"
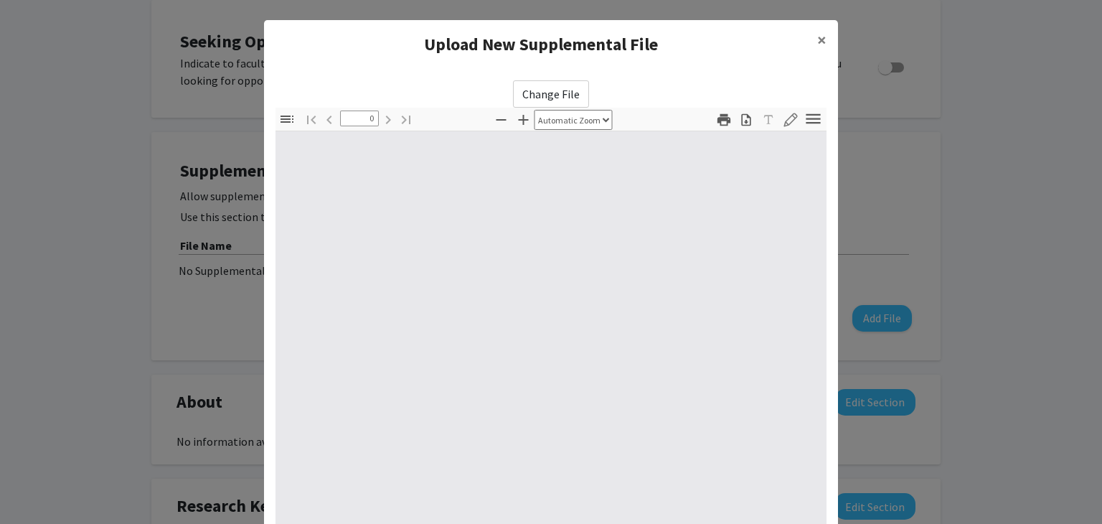
select select "custom"
type input "1"
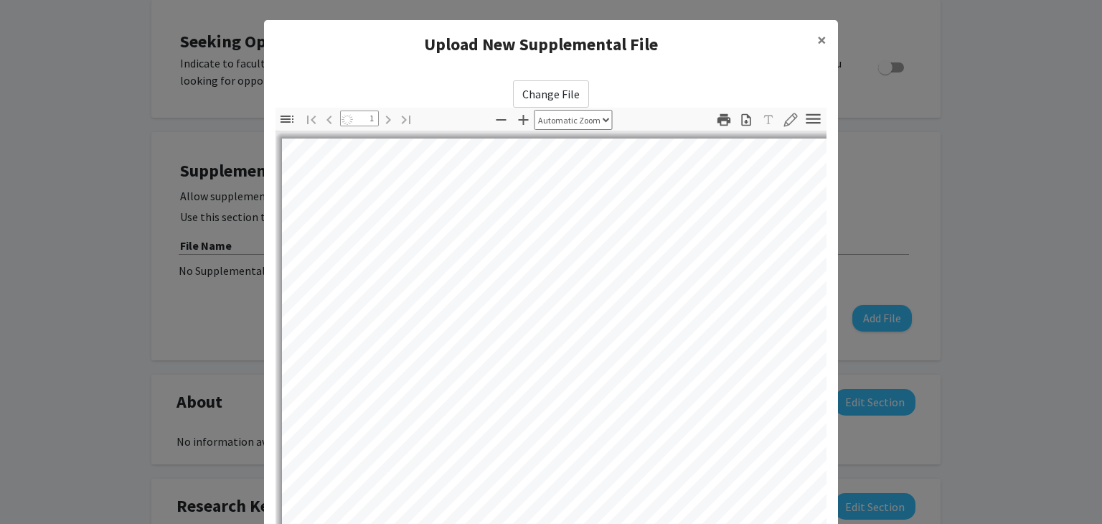
select select "auto"
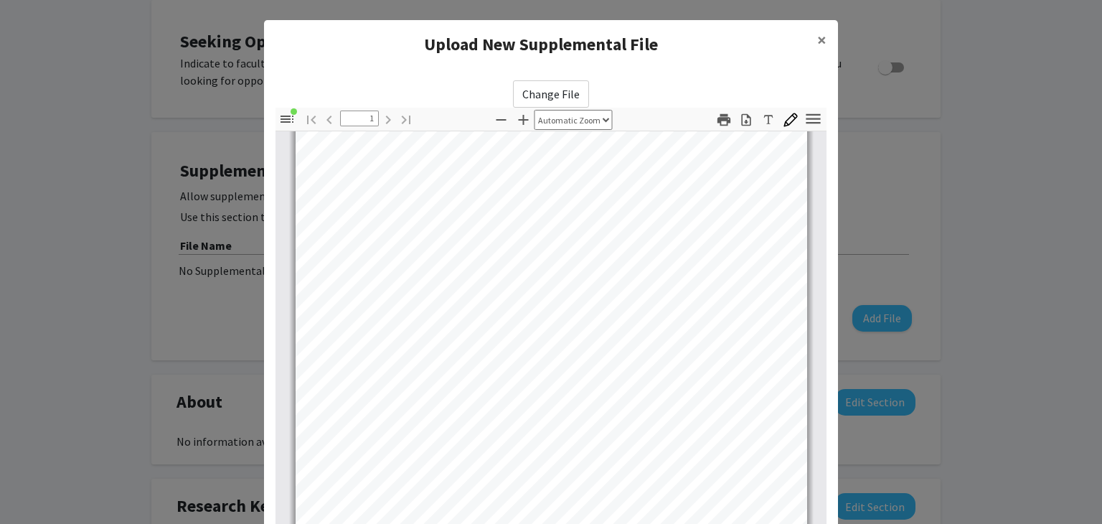
scroll to position [155, 0]
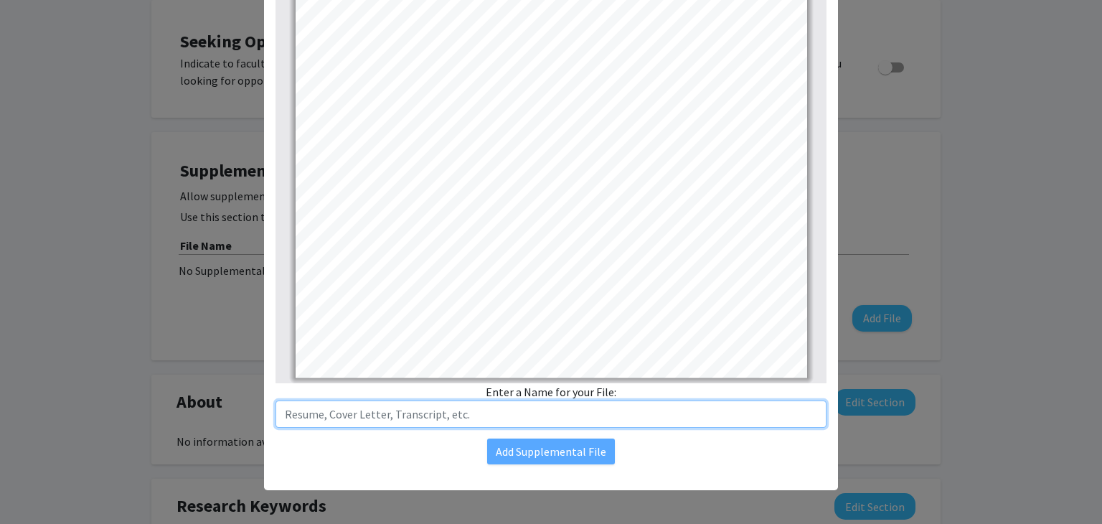
click at [531, 417] on input "text" at bounding box center [550, 413] width 551 height 27
type input "Resume"
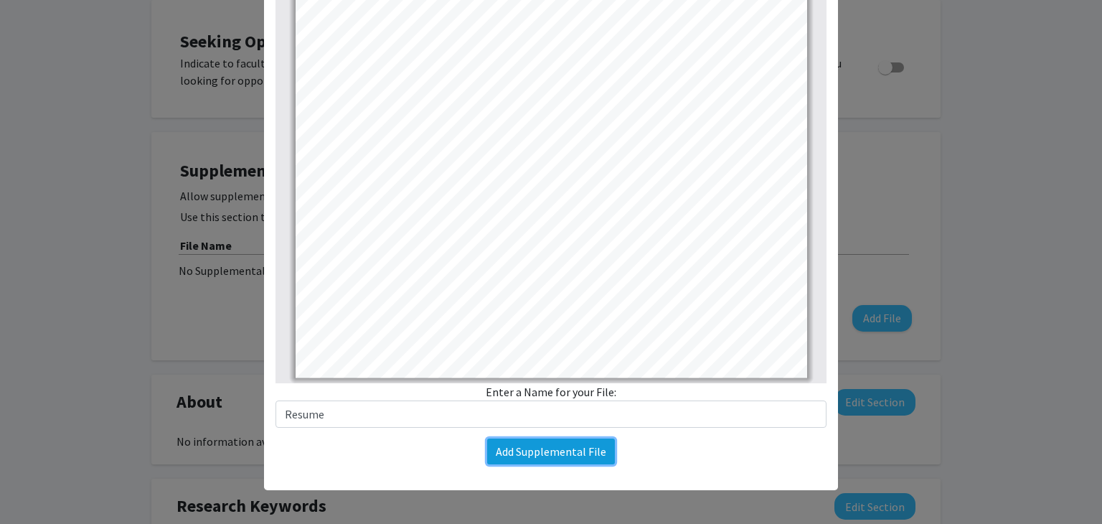
click at [540, 456] on button "Add Supplemental File" at bounding box center [551, 451] width 128 height 26
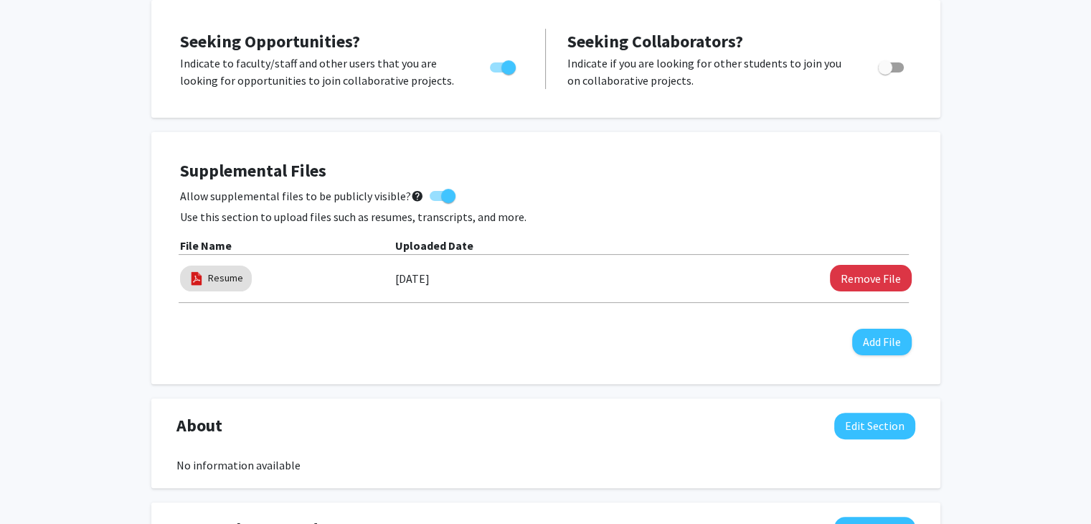
click at [875, 354] on div "Supplemental Files Allow supplemental files to be publicly visible? help Use th…" at bounding box center [546, 257] width 760 height 223
click at [875, 341] on button "Add File" at bounding box center [882, 342] width 60 height 27
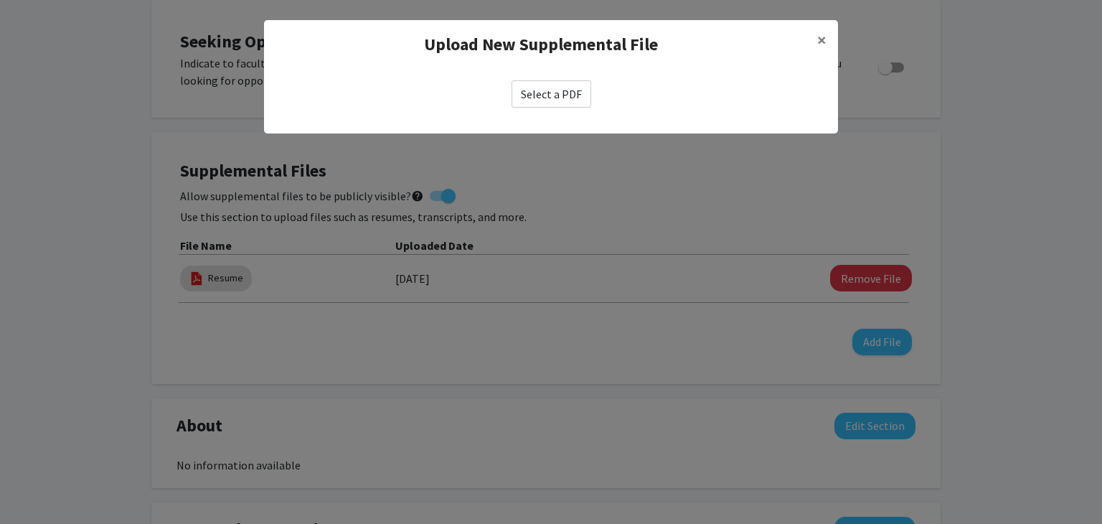
click at [540, 90] on label "Select a PDF" at bounding box center [552, 93] width 80 height 27
click at [0, 0] on input "Select a PDF" at bounding box center [0, 0] width 0 height 0
select select "custom"
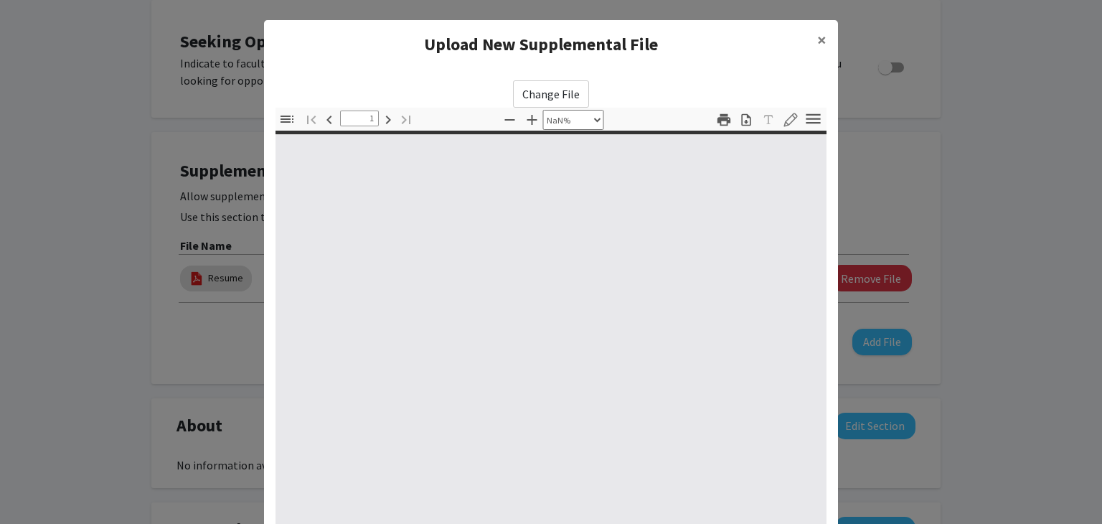
type input "0"
select select "custom"
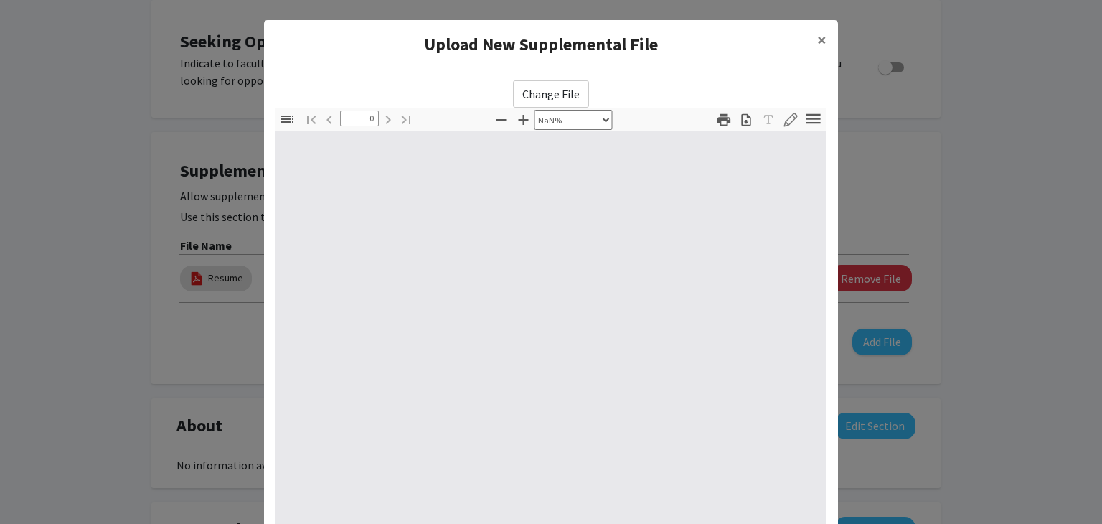
type input "1"
select select "auto"
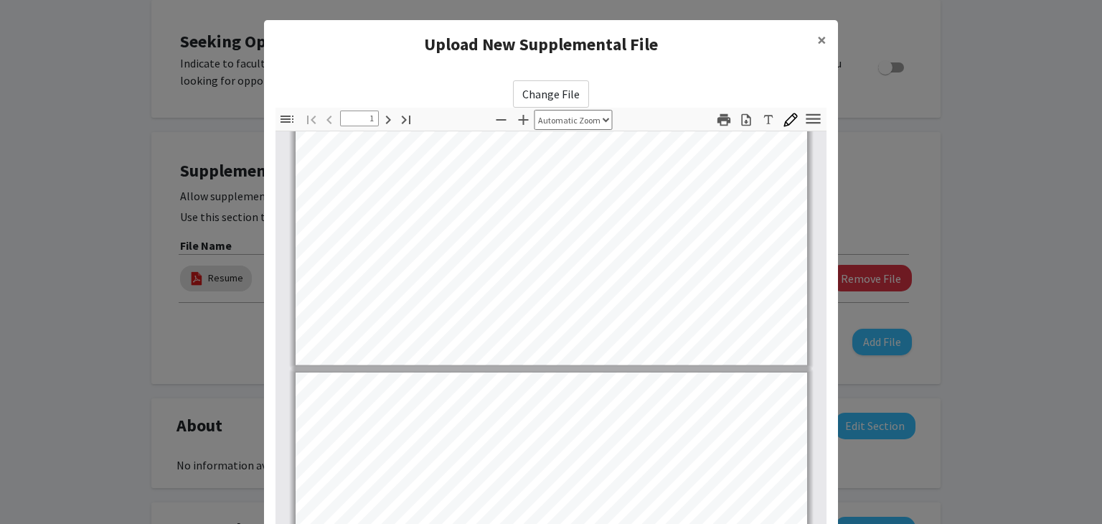
type input "2"
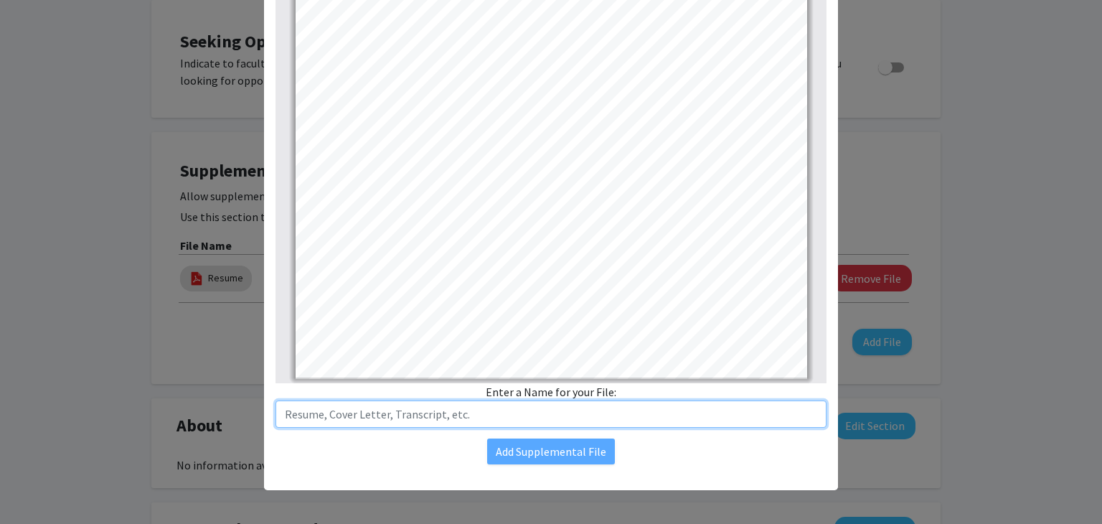
click at [542, 417] on input "text" at bounding box center [550, 413] width 551 height 27
type input "Theatric Resume"
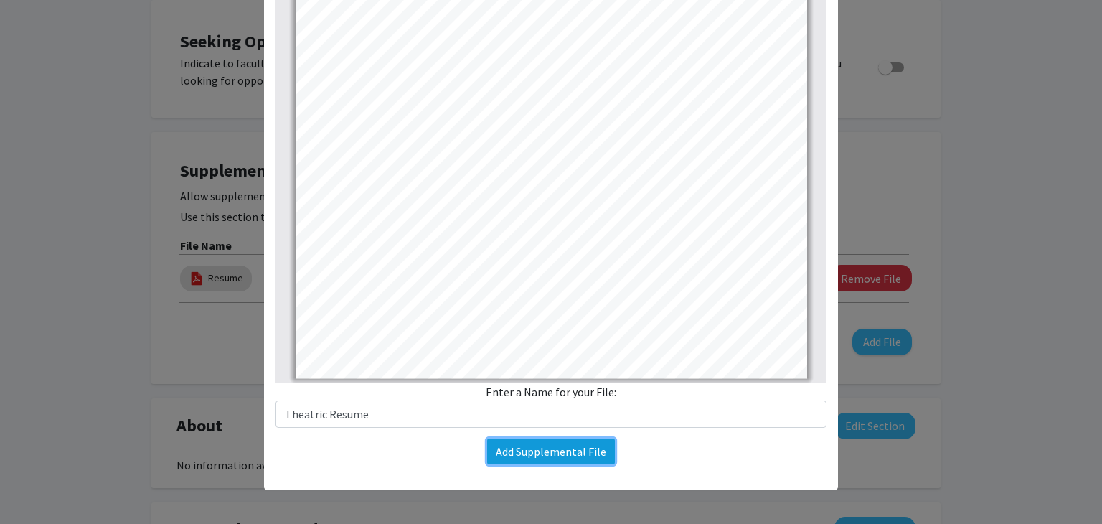
click at [539, 440] on button "Add Supplemental File" at bounding box center [551, 451] width 128 height 26
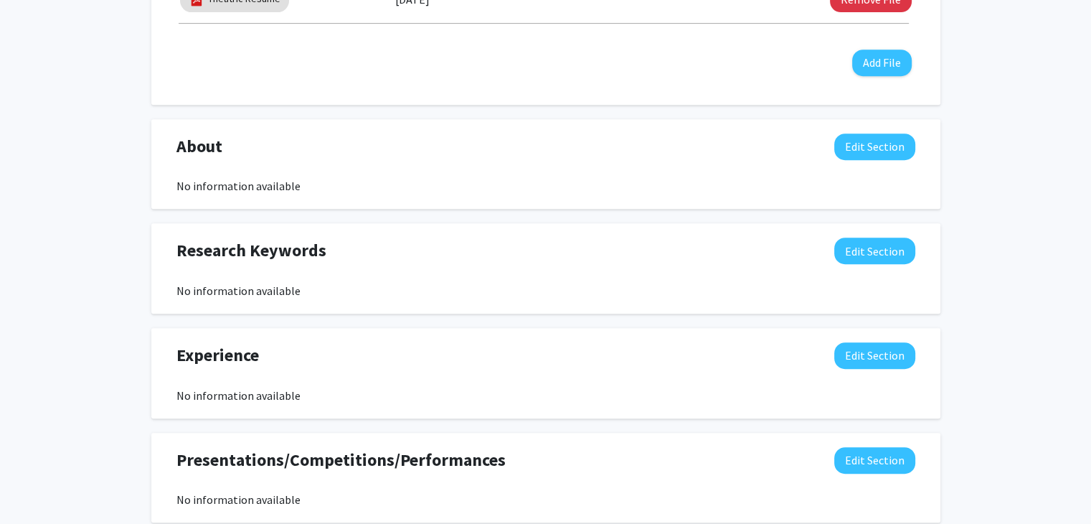
scroll to position [643, 0]
click at [890, 148] on button "Edit Section" at bounding box center [874, 146] width 81 height 27
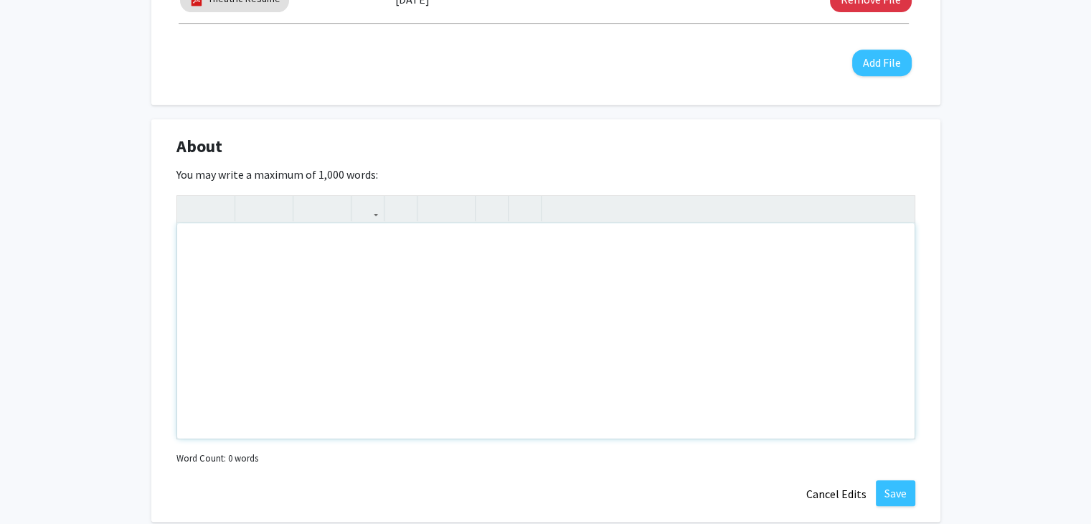
click at [539, 290] on div "Note to users with screen readers: Please deactivate our accessibility plugin f…" at bounding box center [546, 330] width 738 height 215
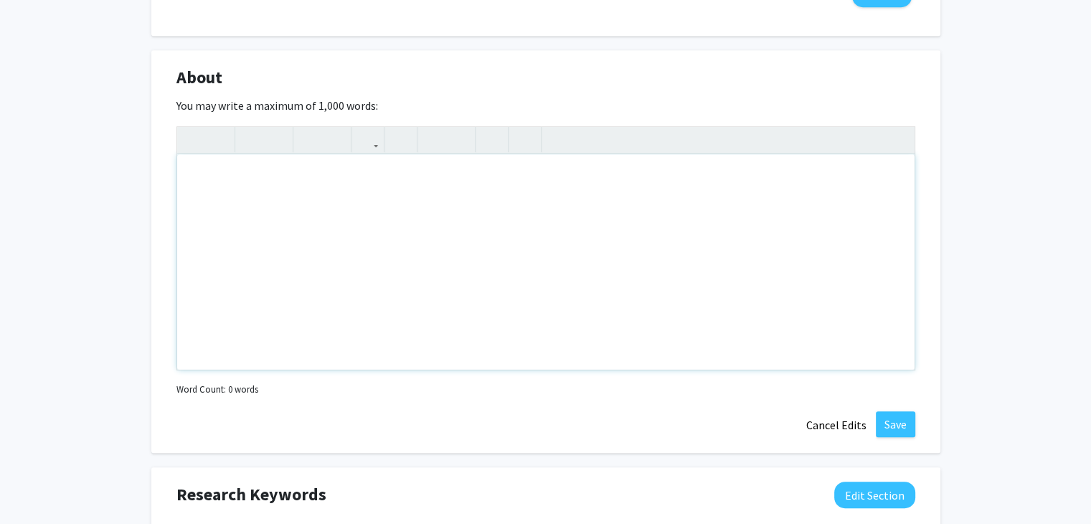
scroll to position [713, 0]
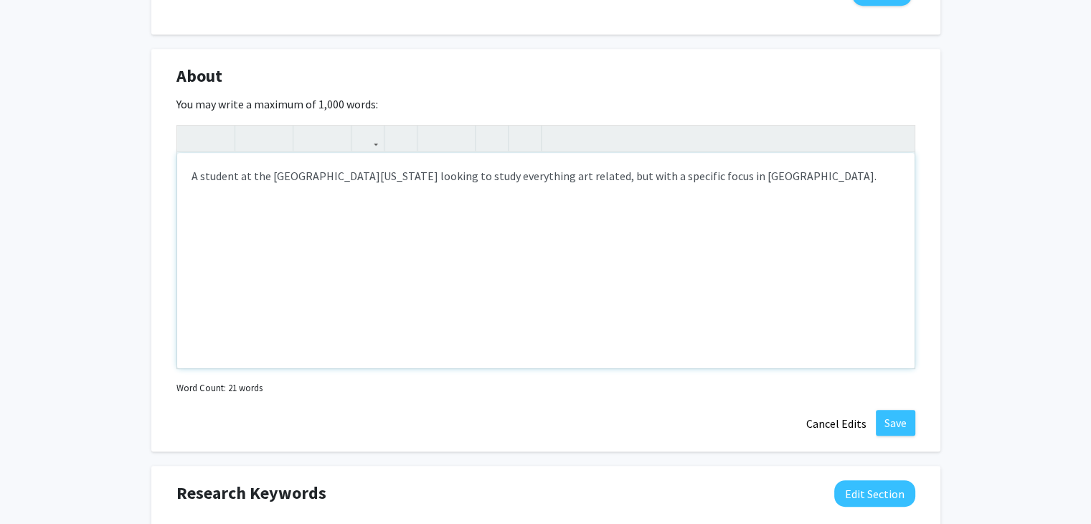
click at [536, 293] on div "A student at the [GEOGRAPHIC_DATA][US_STATE] looking to study everything art re…" at bounding box center [546, 260] width 738 height 215
click at [819, 171] on p "A student at the [GEOGRAPHIC_DATA][US_STATE] looking to study everything art re…" at bounding box center [546, 175] width 709 height 17
click at [199, 175] on p "A student at the [GEOGRAPHIC_DATA][US_STATE] looking to study everything art re…" at bounding box center [546, 175] width 709 height 17
click at [224, 176] on p "A sophmore student at the [GEOGRAPHIC_DATA][US_STATE] looking to study everythi…" at bounding box center [546, 184] width 709 height 34
click at [235, 177] on p "A sophmore student at the [GEOGRAPHIC_DATA][US_STATE] looking to study everythi…" at bounding box center [546, 184] width 709 height 34
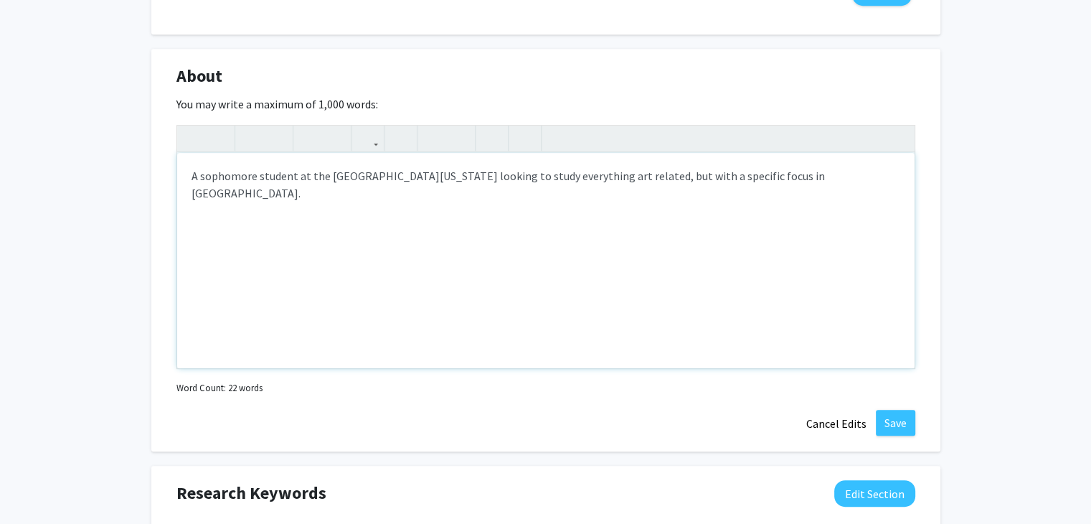
click at [843, 167] on p "A sophomore student at the [GEOGRAPHIC_DATA][US_STATE] looking to study everyth…" at bounding box center [546, 184] width 709 height 34
type textarea "<p>A sophomore student at the [GEOGRAPHIC_DATA][US_STATE] looking to study ever…"
drag, startPoint x: 1033, startPoint y: 196, endPoint x: 1098, endPoint y: 420, distance: 233.0
drag, startPoint x: 1098, startPoint y: 420, endPoint x: 907, endPoint y: 423, distance: 190.9
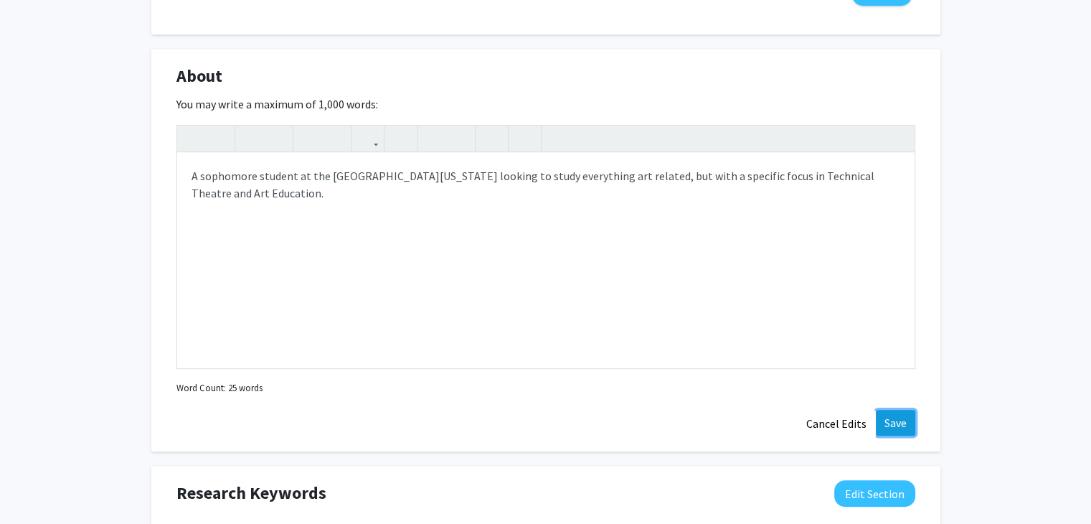
click at [907, 423] on button "Save" at bounding box center [895, 423] width 39 height 26
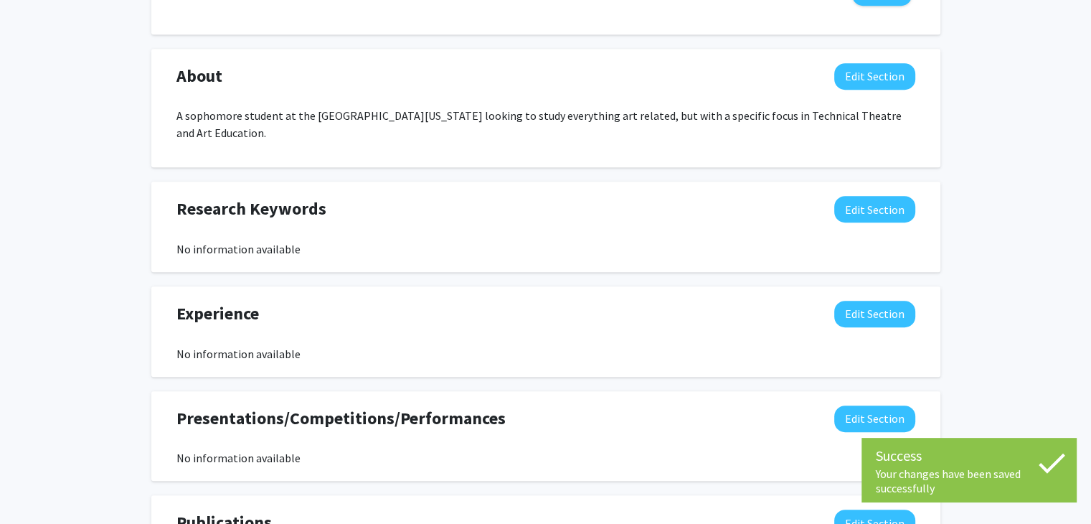
click at [1039, 209] on div "[PERSON_NAME] Edit Section See Public View help Degree Level: Undergraduate Stu…" at bounding box center [545, 38] width 1091 height 1398
click at [905, 210] on button "Edit Section" at bounding box center [874, 209] width 81 height 27
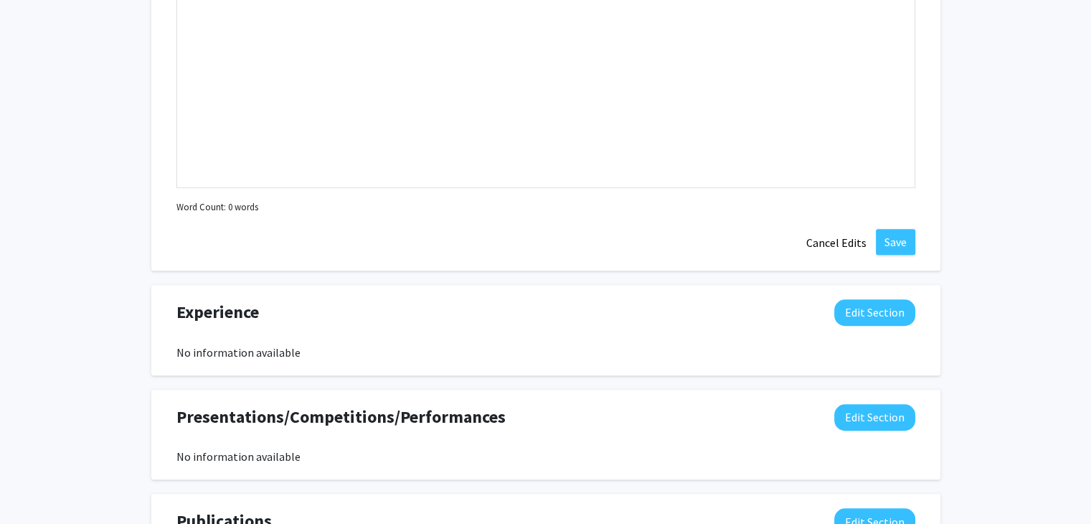
scroll to position [1027, 0]
click at [841, 240] on button "Cancel Edits" at bounding box center [836, 242] width 79 height 27
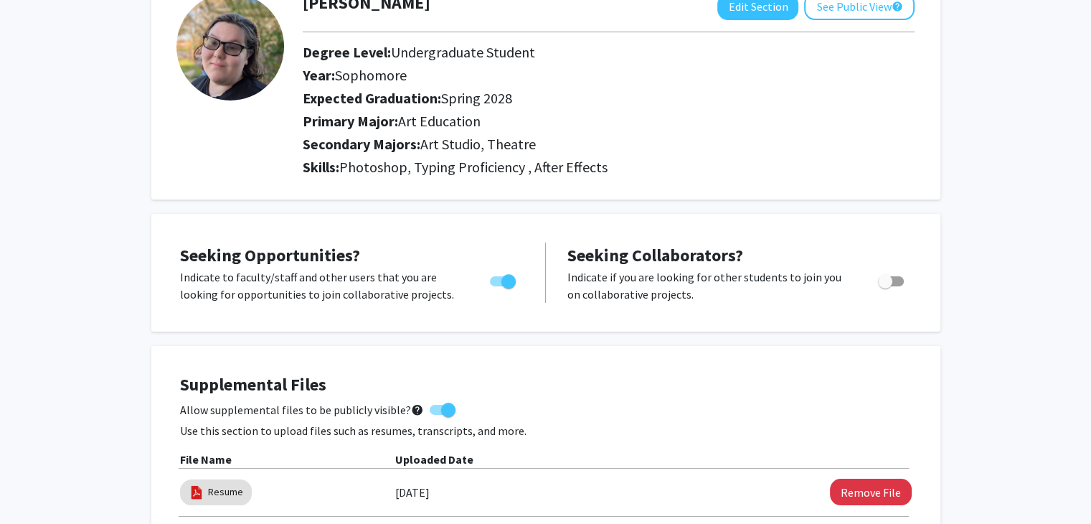
scroll to position [0, 0]
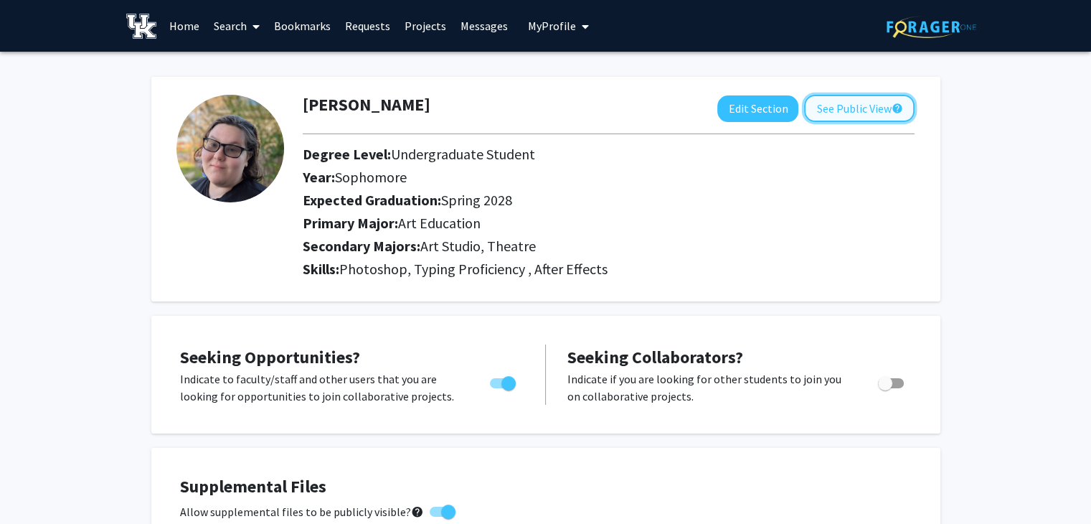
click at [845, 111] on button "See Public View help" at bounding box center [859, 108] width 110 height 27
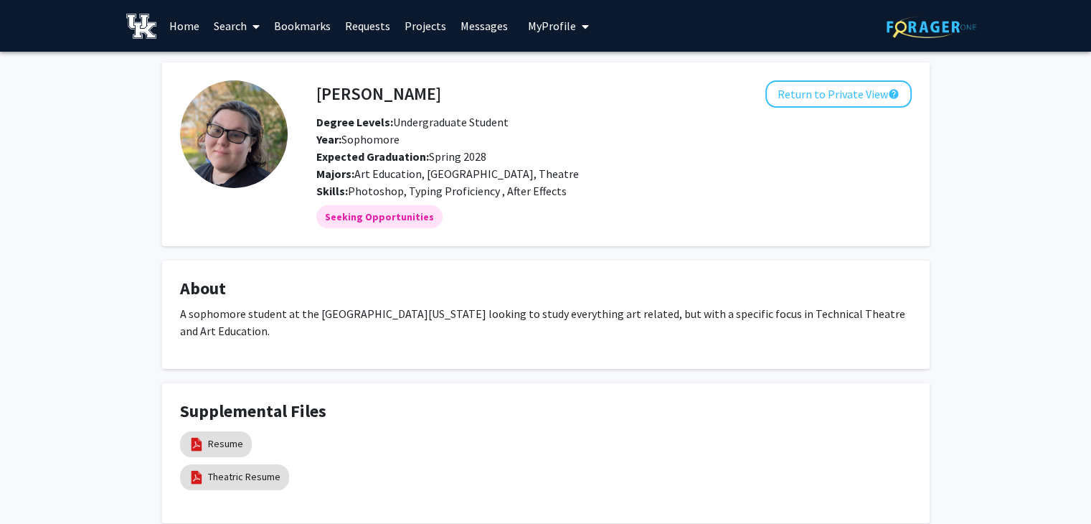
click at [236, 19] on link "Search" at bounding box center [237, 26] width 60 height 50
click at [441, 32] on link "Projects" at bounding box center [425, 26] width 56 height 50
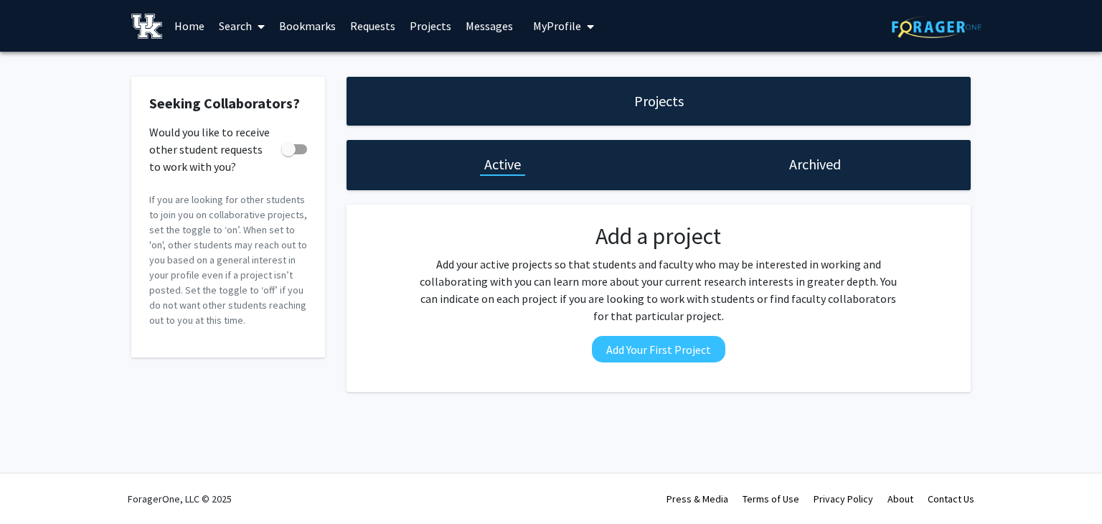
click at [189, 25] on link "Home" at bounding box center [189, 26] width 44 height 50
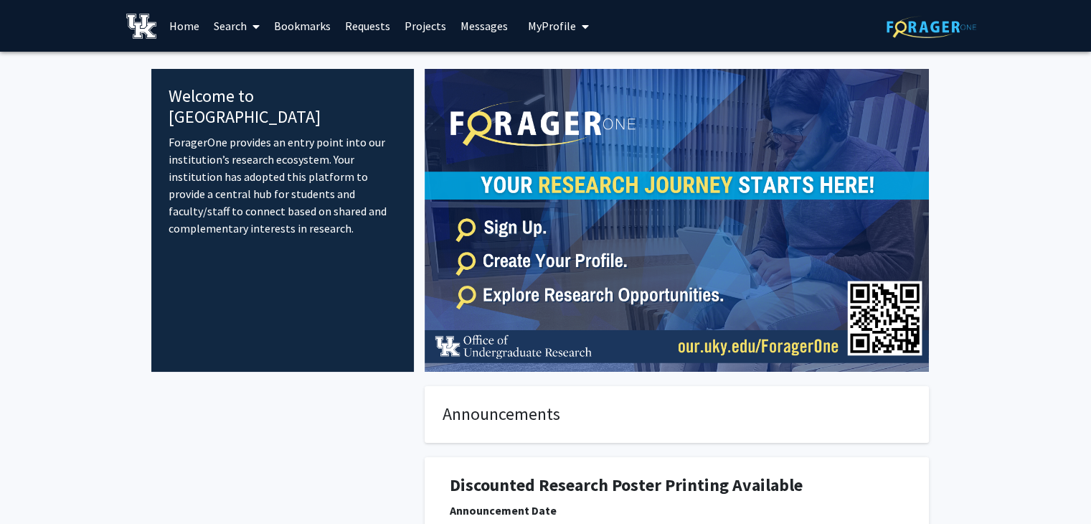
click at [567, 24] on span "My Profile" at bounding box center [552, 26] width 48 height 14
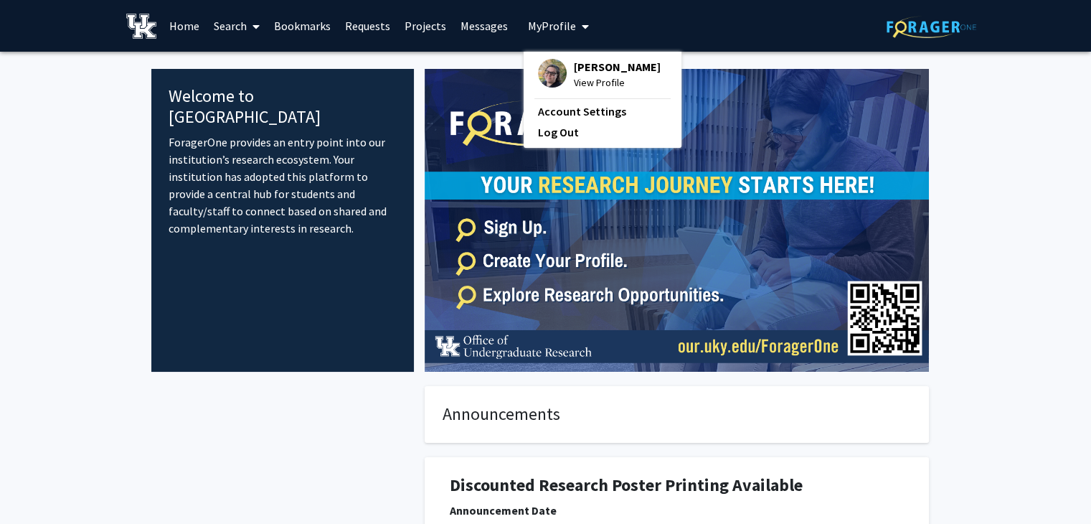
click at [588, 82] on span "View Profile" at bounding box center [617, 83] width 87 height 16
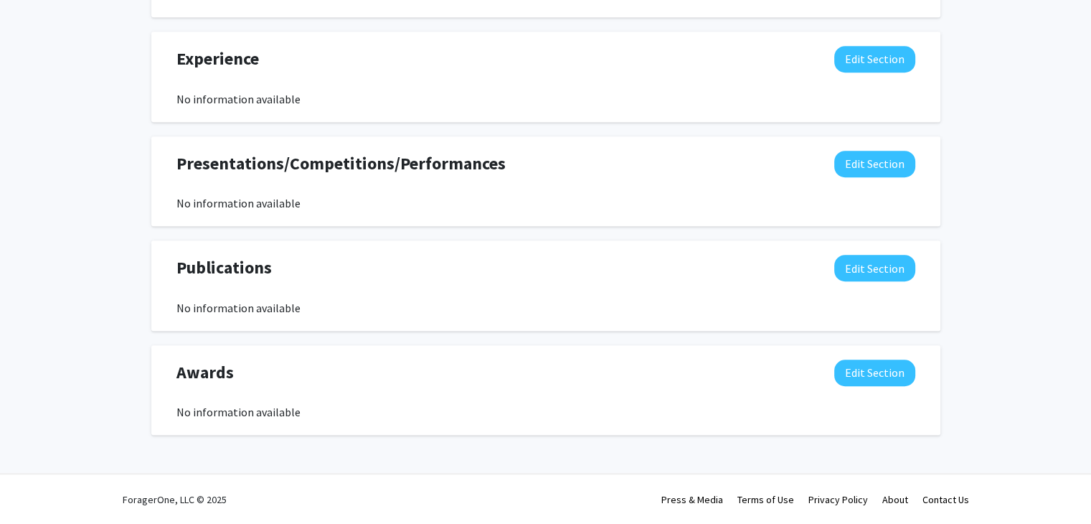
scroll to position [967, 0]
click at [893, 162] on button "Edit Section" at bounding box center [874, 164] width 81 height 27
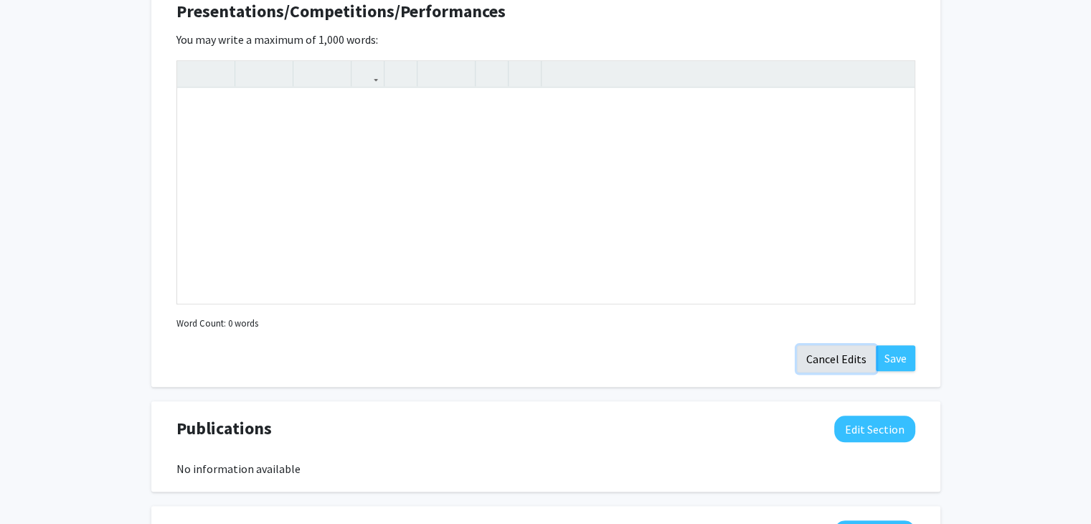
click at [847, 362] on button "Cancel Edits" at bounding box center [836, 358] width 79 height 27
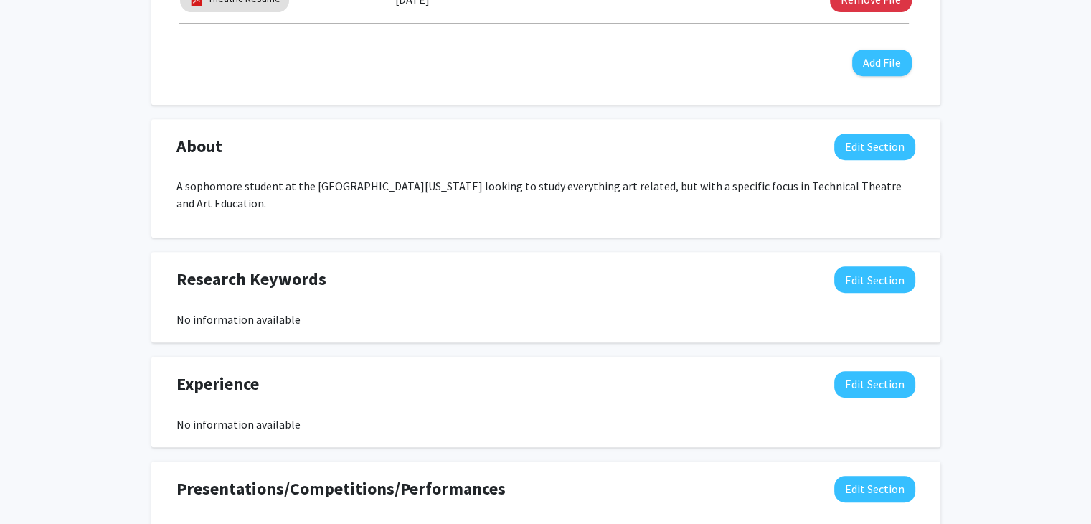
scroll to position [646, 0]
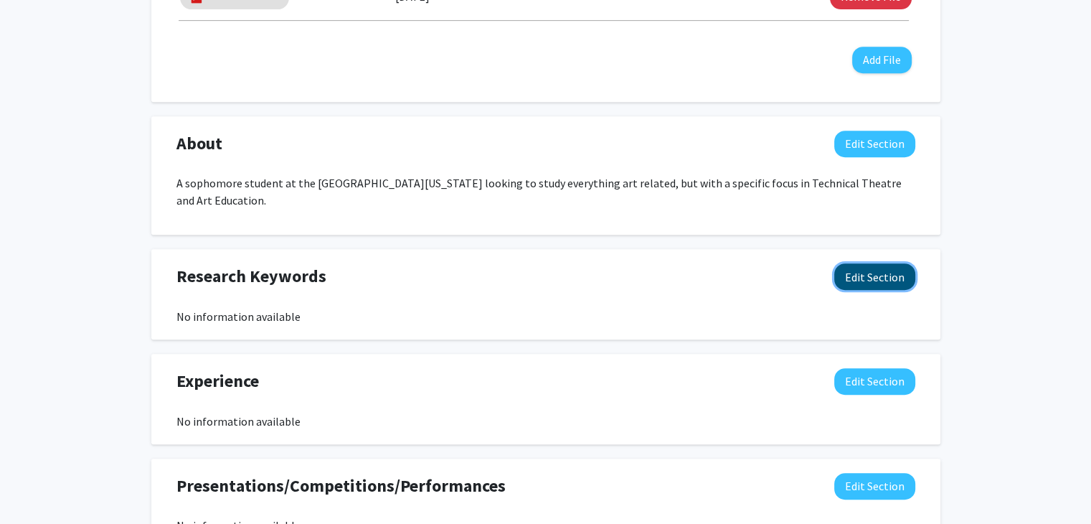
click at [884, 282] on button "Edit Section" at bounding box center [874, 276] width 81 height 27
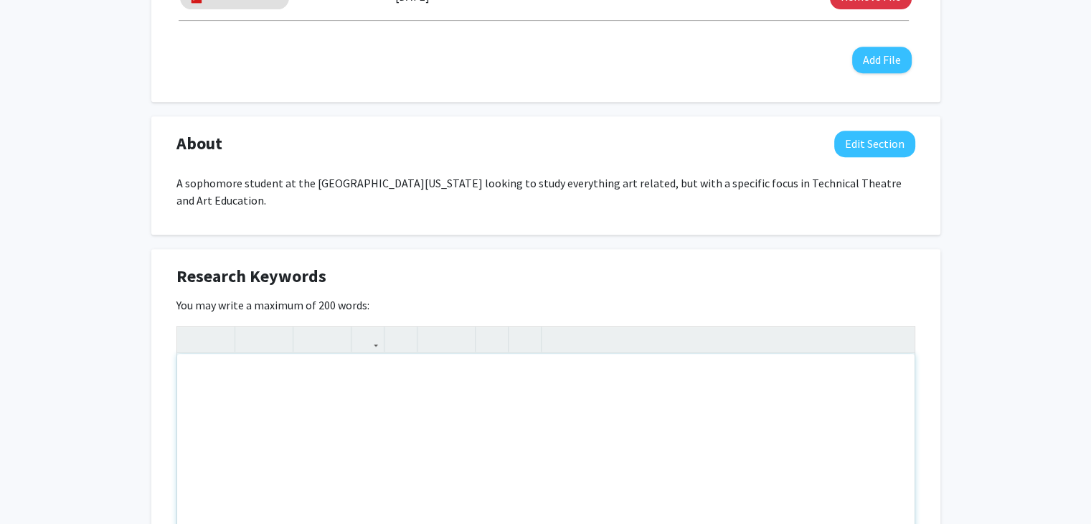
click at [662, 414] on div "Note to users with screen readers: Please deactivate our accessibility plugin f…" at bounding box center [546, 461] width 738 height 215
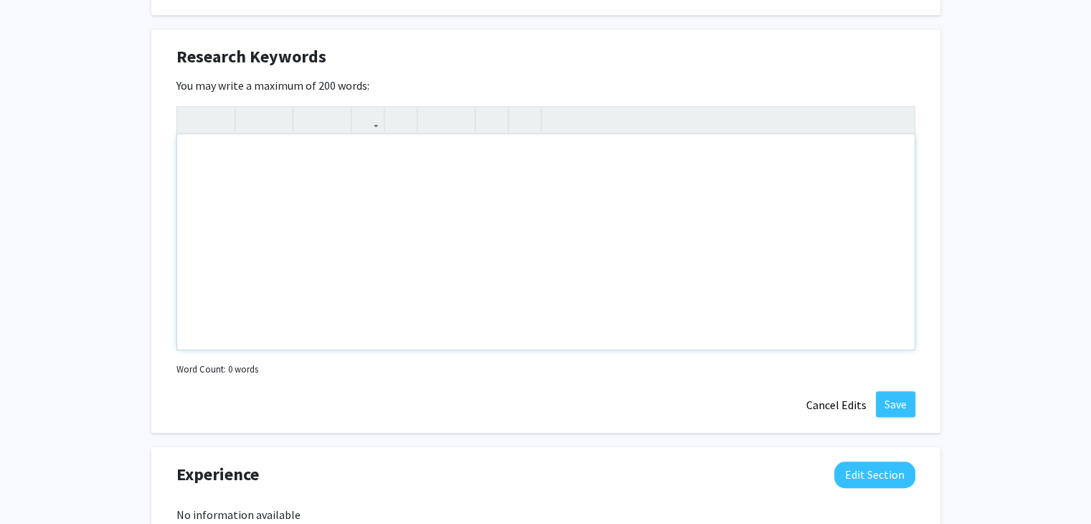
scroll to position [867, 0]
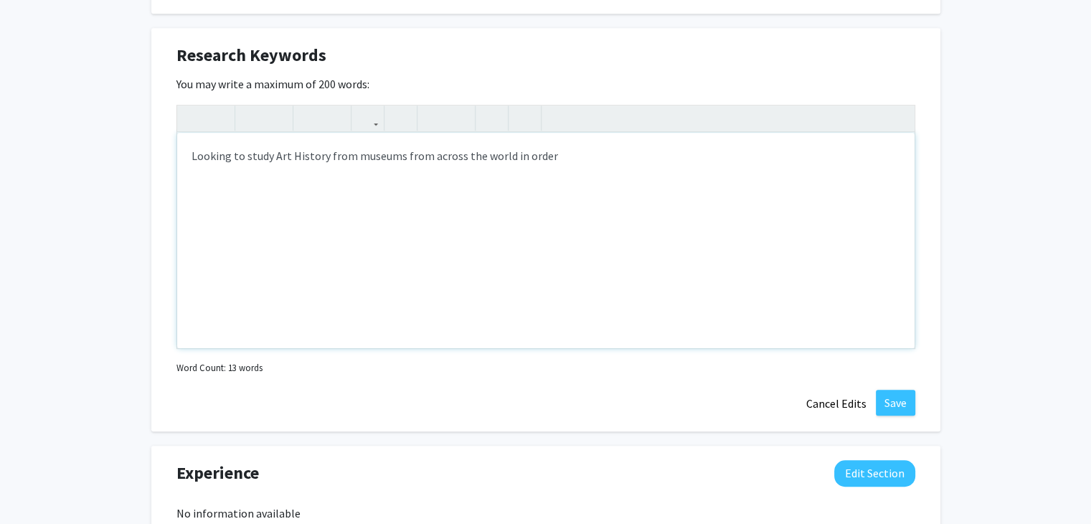
click at [588, 163] on div "Looking to study Art History from museums from across the world in order" at bounding box center [546, 240] width 738 height 215
drag, startPoint x: 573, startPoint y: 168, endPoint x: 211, endPoint y: 165, distance: 362.3
click at [303, 166] on div "Looking to study Art History from museums from across the world in order to bet…" at bounding box center [546, 240] width 738 height 215
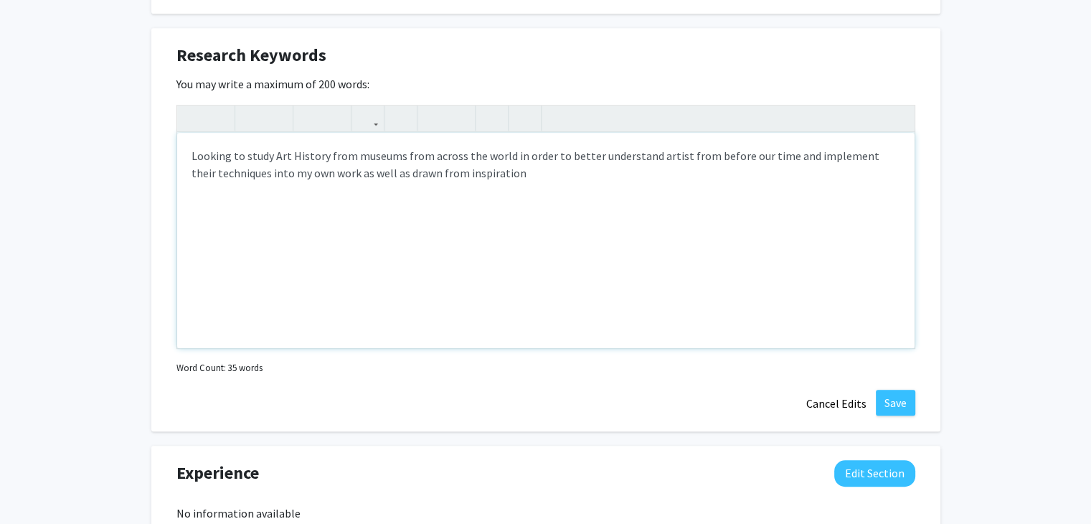
click at [412, 169] on div "Looking to study Art History from museums from across the world in order to bet…" at bounding box center [546, 240] width 738 height 215
click at [428, 170] on div "Looking to study Art History from museums from across the world in order to bet…" at bounding box center [546, 240] width 738 height 215
click at [479, 172] on div "Looking to study Art History from museums from across the world in order to bet…" at bounding box center [546, 240] width 738 height 215
type textarea "Looking to study Art History from museums from across the world in order to bet…"
drag, startPoint x: 479, startPoint y: 172, endPoint x: 531, endPoint y: 182, distance: 53.2
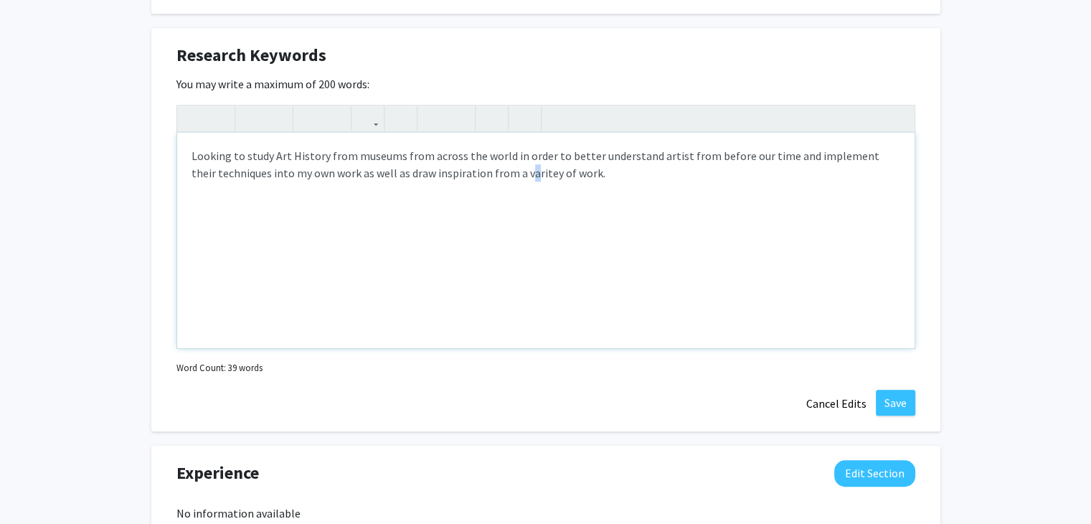
drag, startPoint x: 531, startPoint y: 182, endPoint x: 504, endPoint y: 169, distance: 29.9
click at [504, 169] on div "Looking to study Art History from museums from across the world in order to bet…" at bounding box center [546, 240] width 738 height 215
drag, startPoint x: 504, startPoint y: 169, endPoint x: 522, endPoint y: 173, distance: 19.0
click at [522, 173] on div "Looking to study Art History from museums from across the world in order to bet…" at bounding box center [546, 240] width 738 height 215
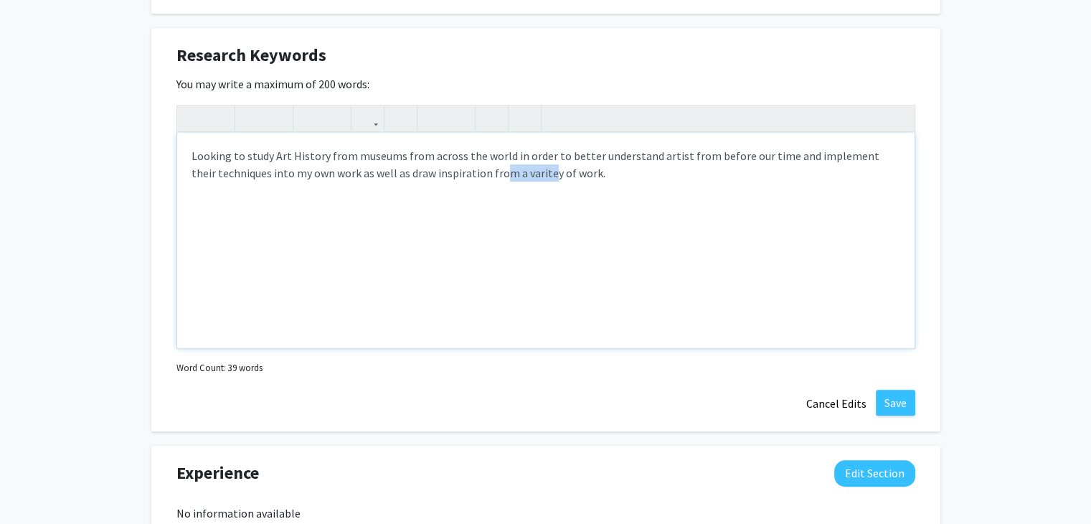
click at [522, 173] on div "Looking to study Art History from museums from across the world in order to bet…" at bounding box center [546, 240] width 738 height 215
click at [903, 405] on button "Save" at bounding box center [895, 403] width 39 height 26
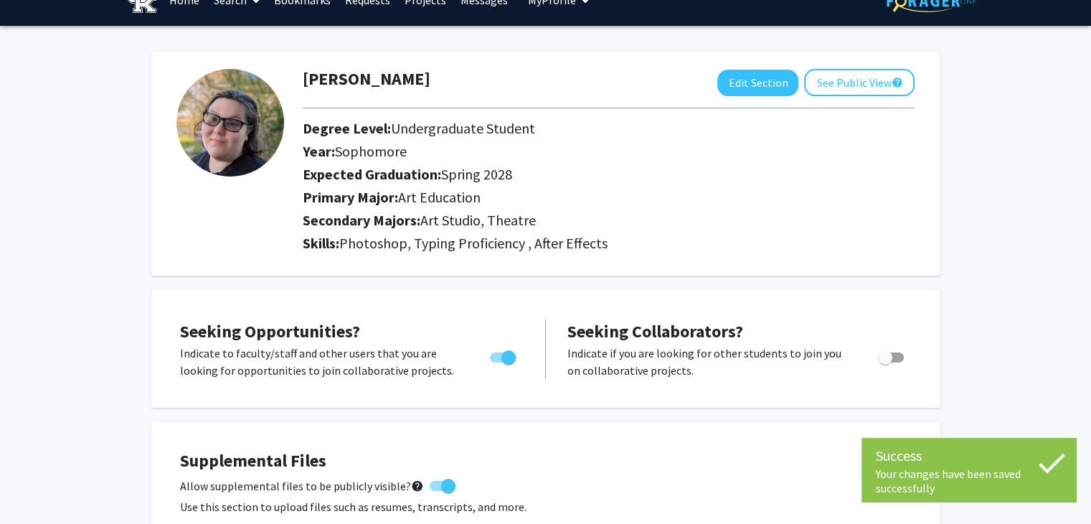
scroll to position [0, 0]
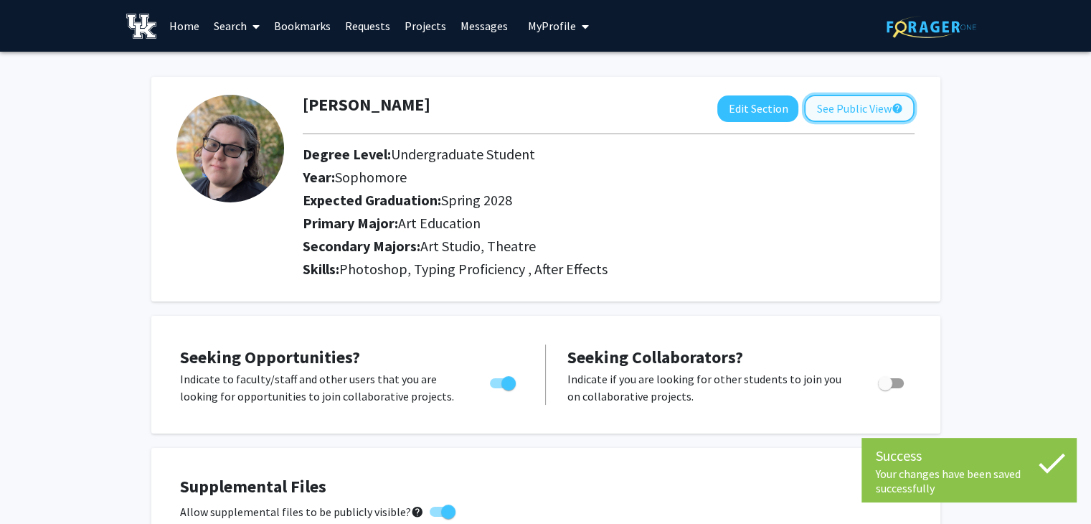
click at [862, 108] on button "See Public View help" at bounding box center [859, 108] width 110 height 27
